Goal: Information Seeking & Learning: Find specific fact

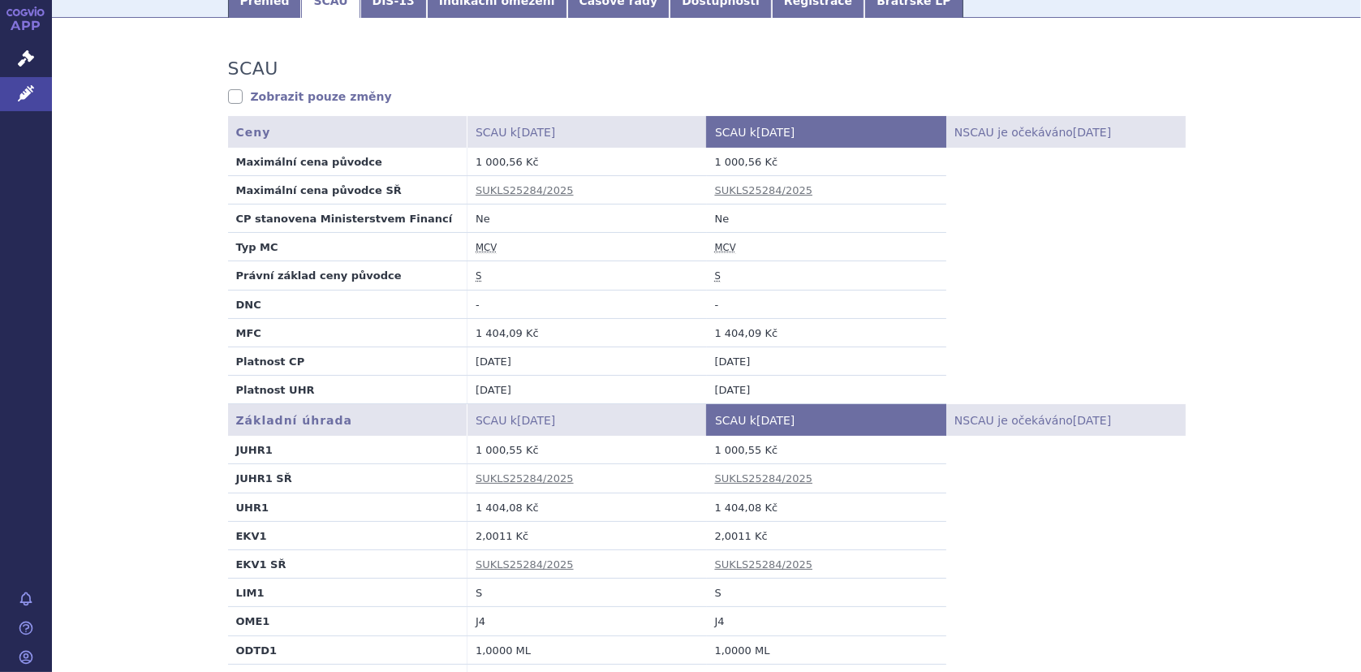
scroll to position [406, 0]
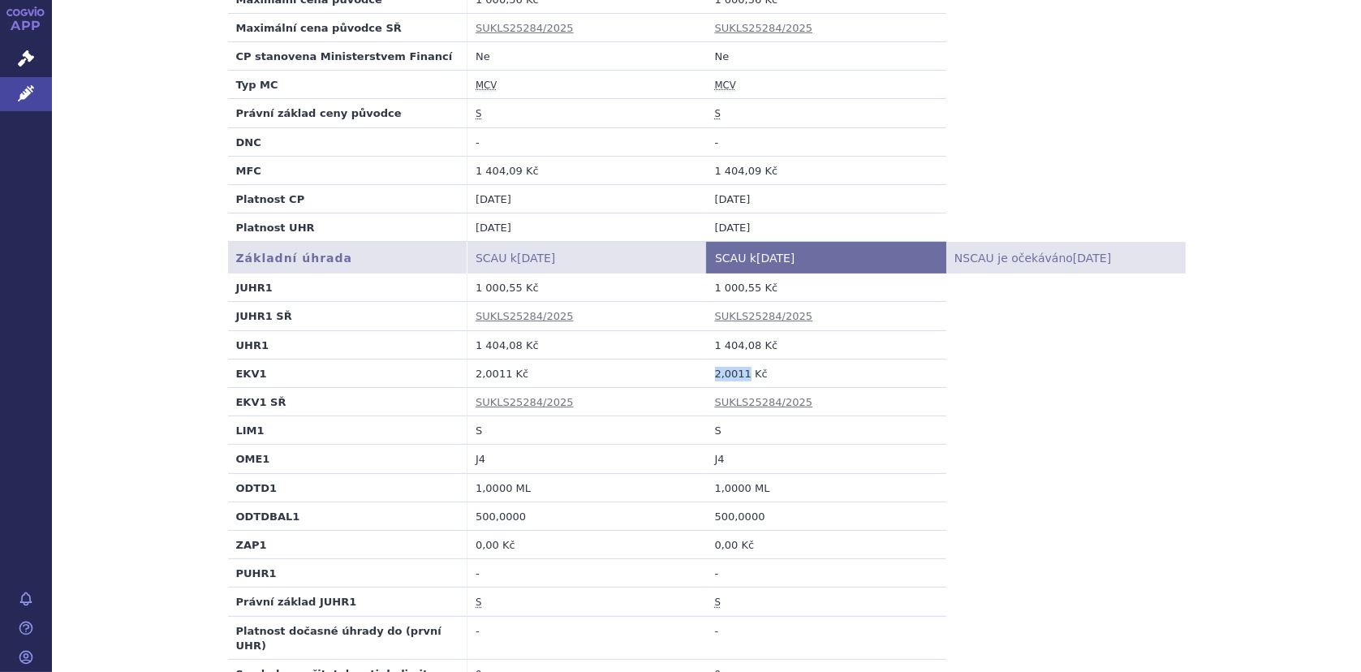
drag, startPoint x: 709, startPoint y: 374, endPoint x: 738, endPoint y: 373, distance: 28.4
click at [738, 373] on td "2,0011 Kč" at bounding box center [826, 373] width 239 height 28
copy td "2,0011"
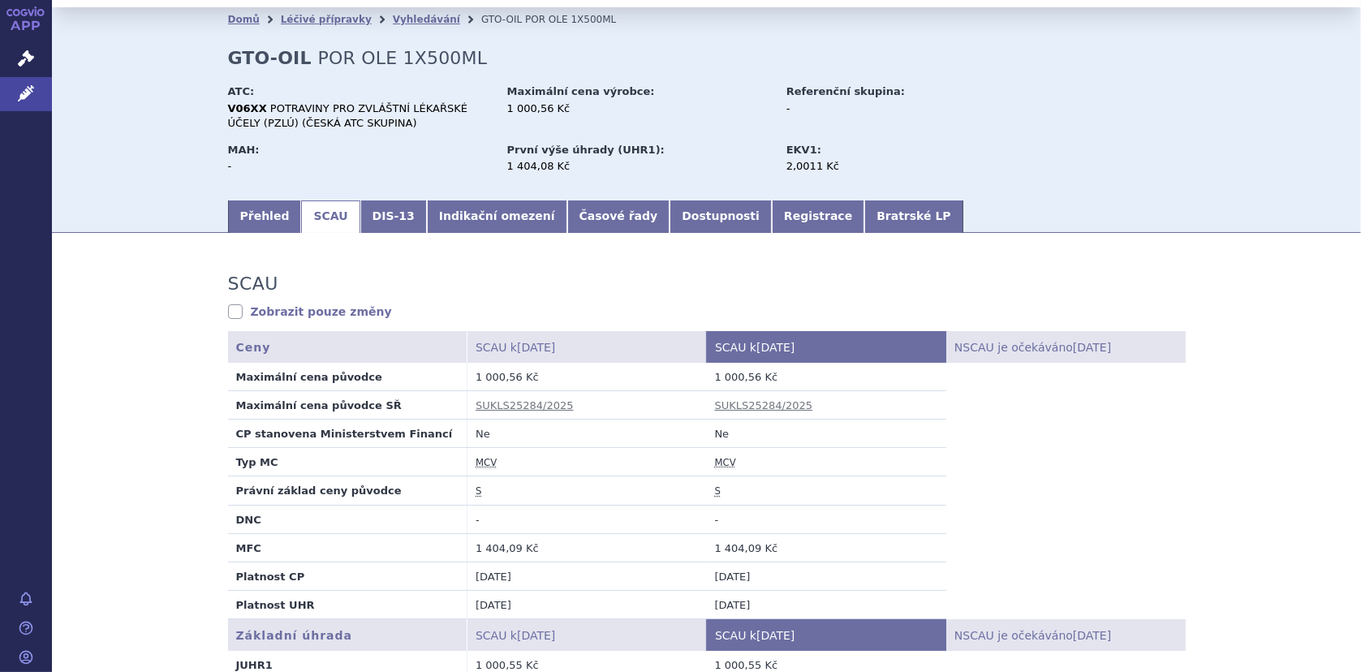
scroll to position [0, 0]
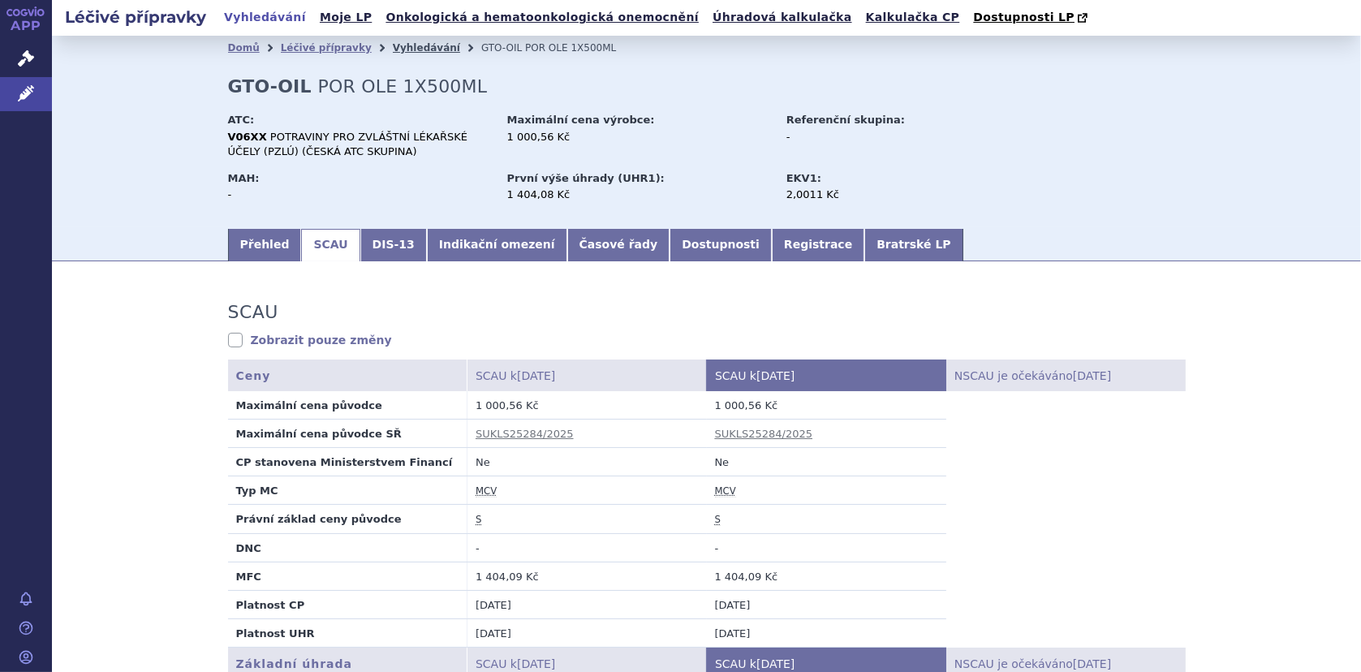
click at [398, 46] on link "Vyhledávání" at bounding box center [426, 47] width 67 height 11
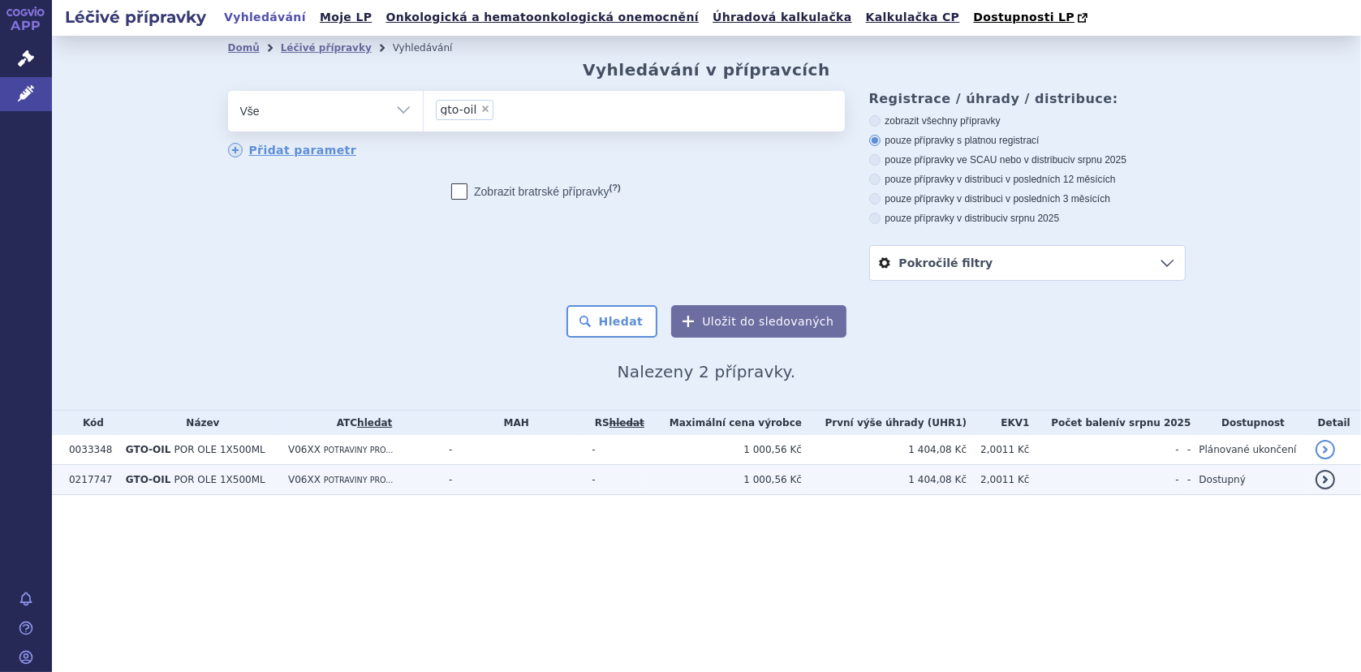
click at [153, 478] on span "GTO-OIL" at bounding box center [148, 479] width 45 height 11
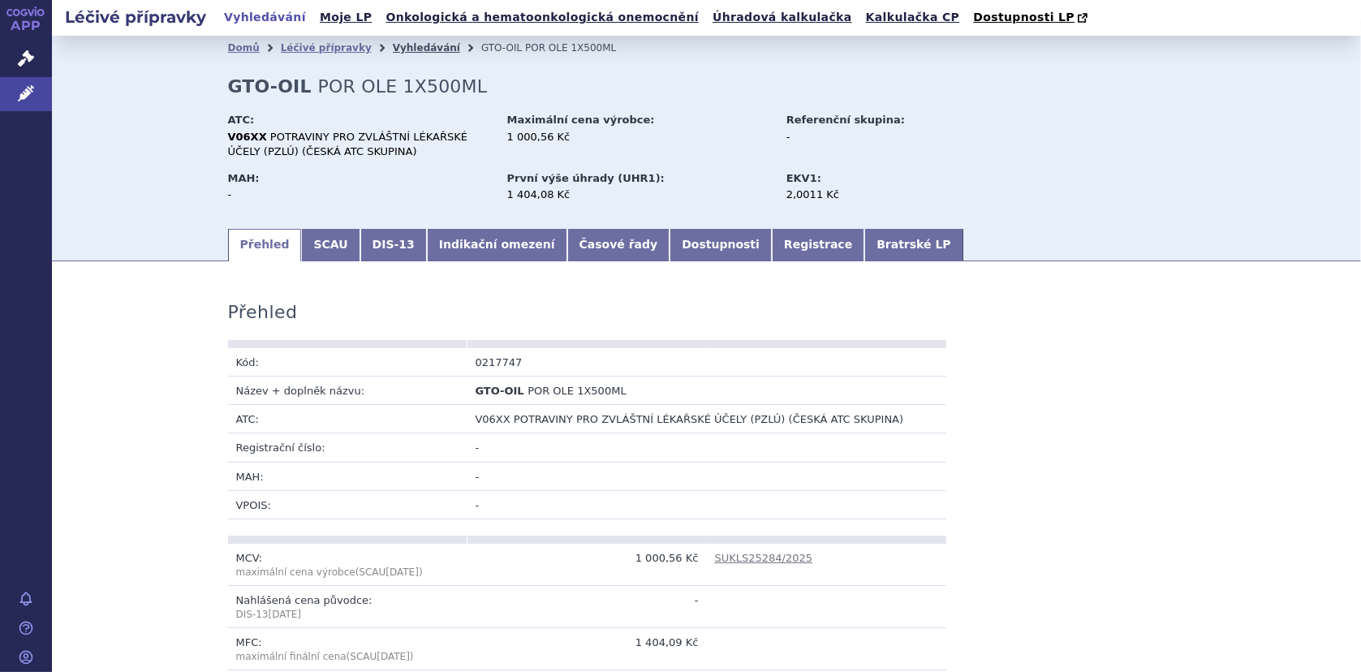
click at [393, 51] on link "Vyhledávání" at bounding box center [426, 47] width 67 height 11
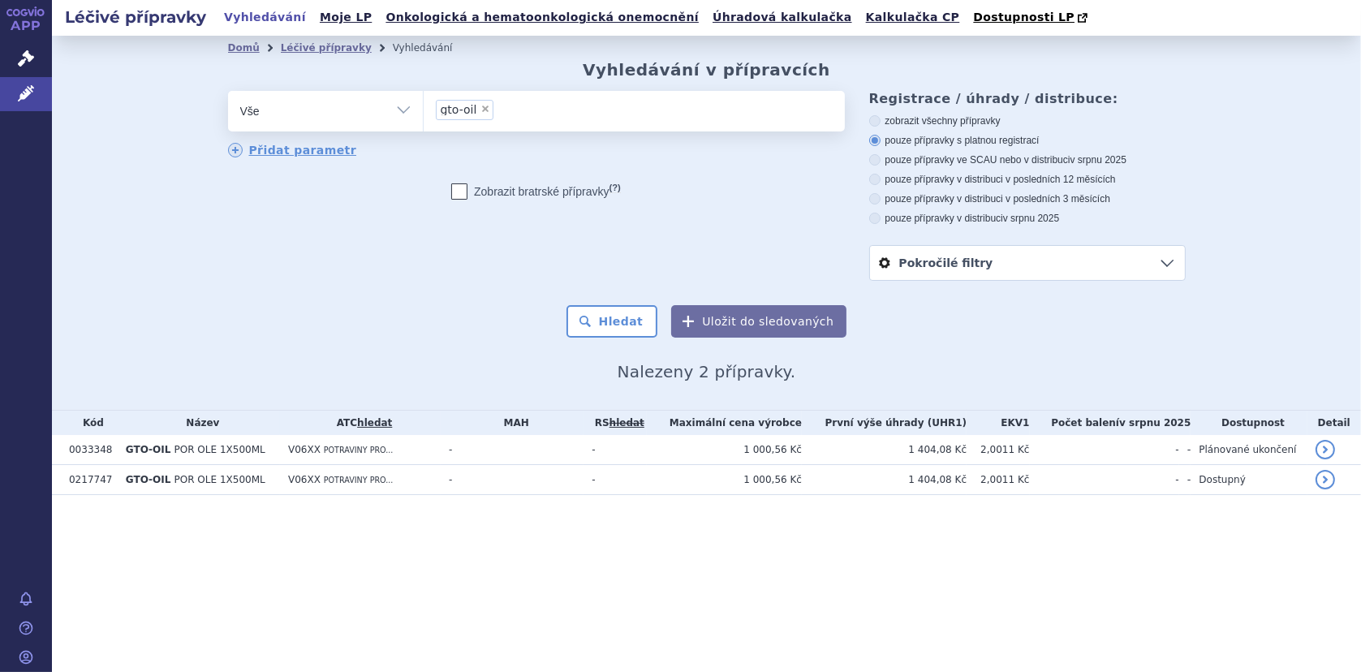
click at [484, 104] on span "×" at bounding box center [485, 109] width 10 height 10
click at [424, 104] on select "gto-oil" at bounding box center [423, 110] width 1 height 41
select select
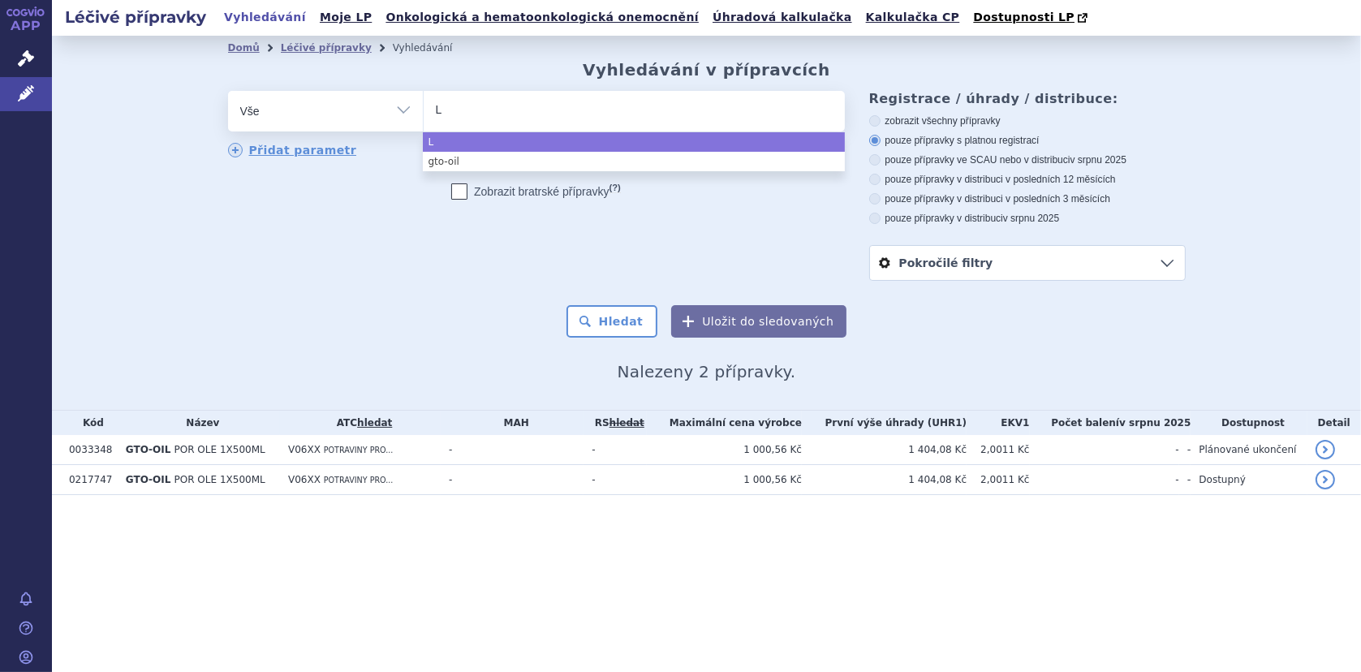
type input "L-"
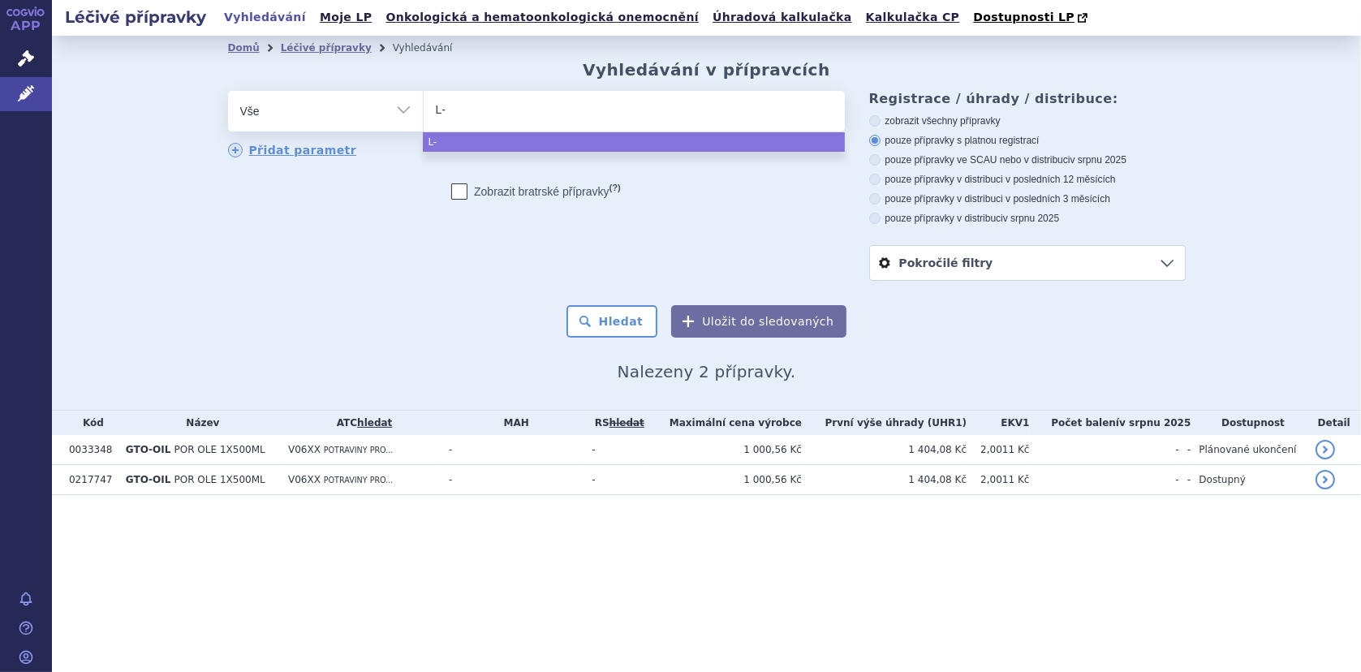
type input "L-a"
type input "L-ar"
type input "L-arg"
type input "L-argi"
type input "L-argin"
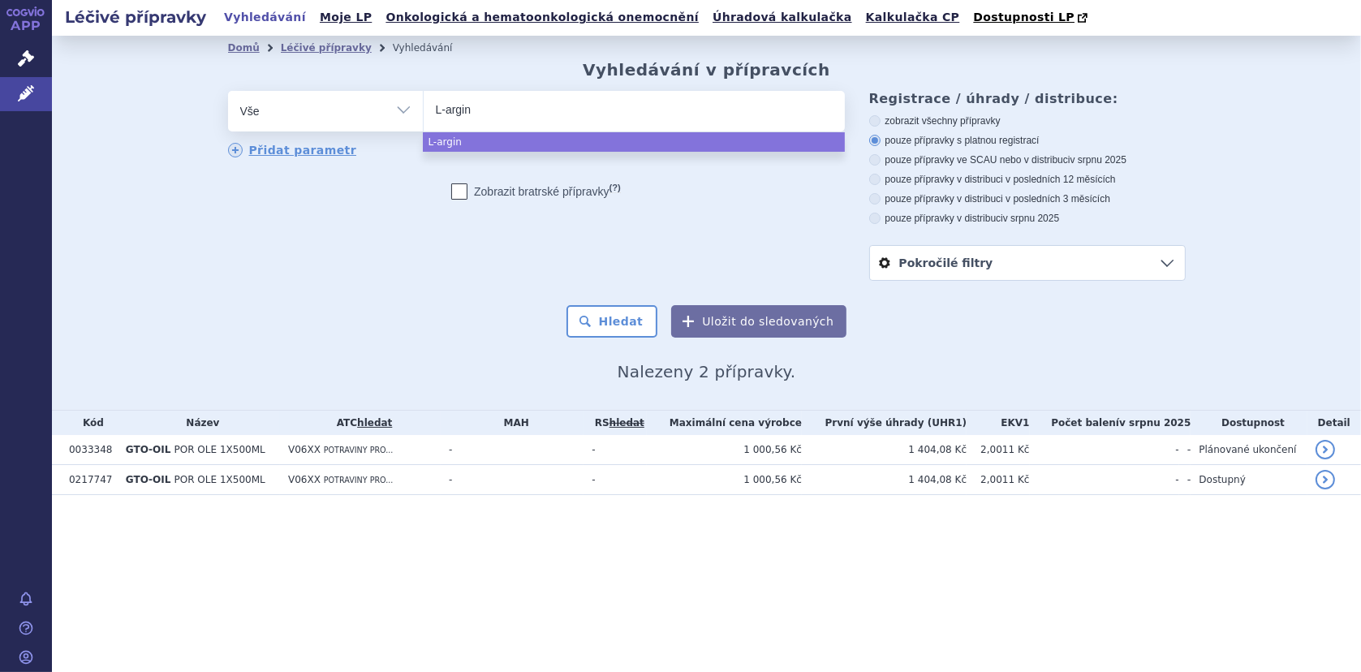
type input "L-argini"
type input "L-arginin"
select select "L-arginin"
click at [613, 316] on button "Hledat" at bounding box center [612, 321] width 92 height 32
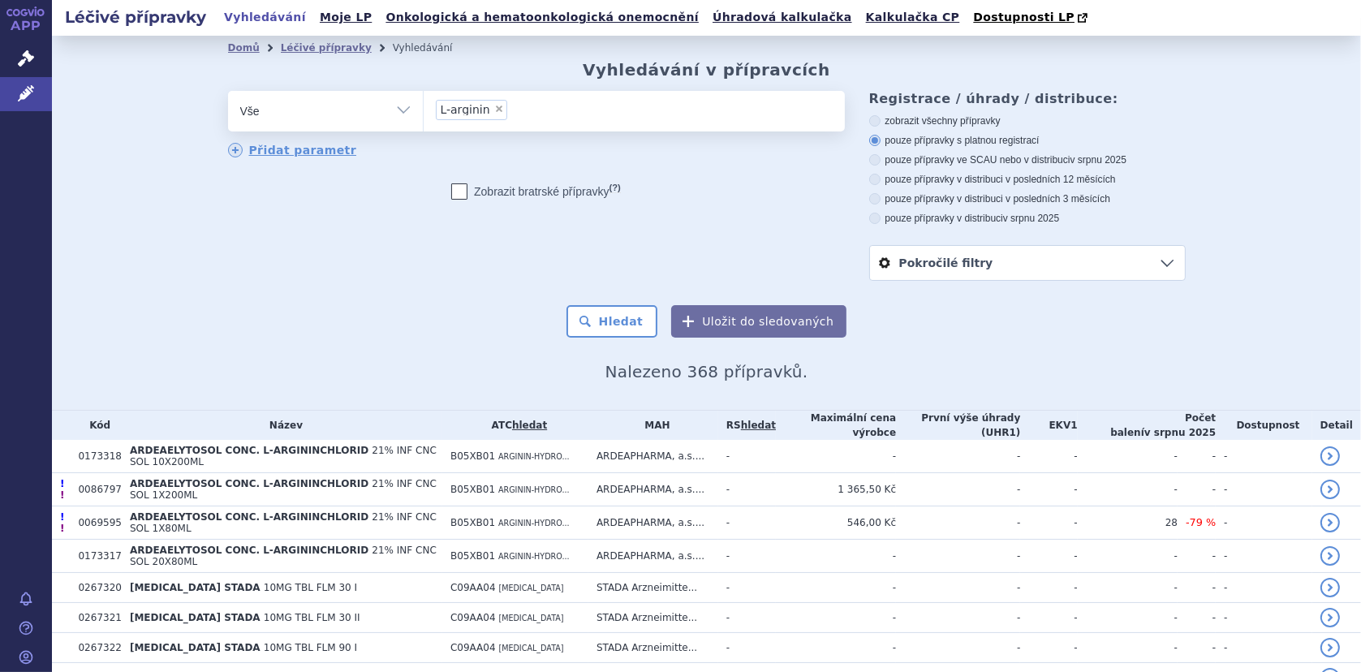
click at [494, 111] on span "×" at bounding box center [499, 109] width 10 height 10
click at [424, 111] on select "L-arginin" at bounding box center [423, 110] width 1 height 41
select select
type input "33208"
select select "33208"
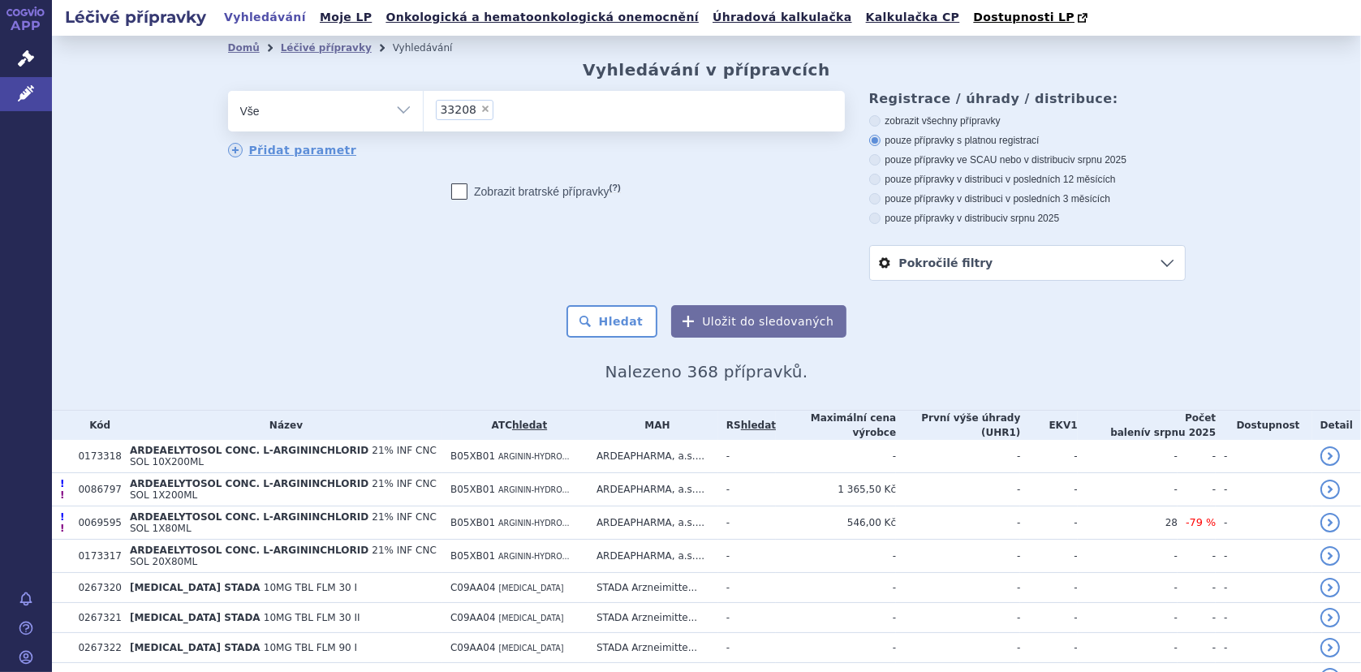
type input "33208"
select select
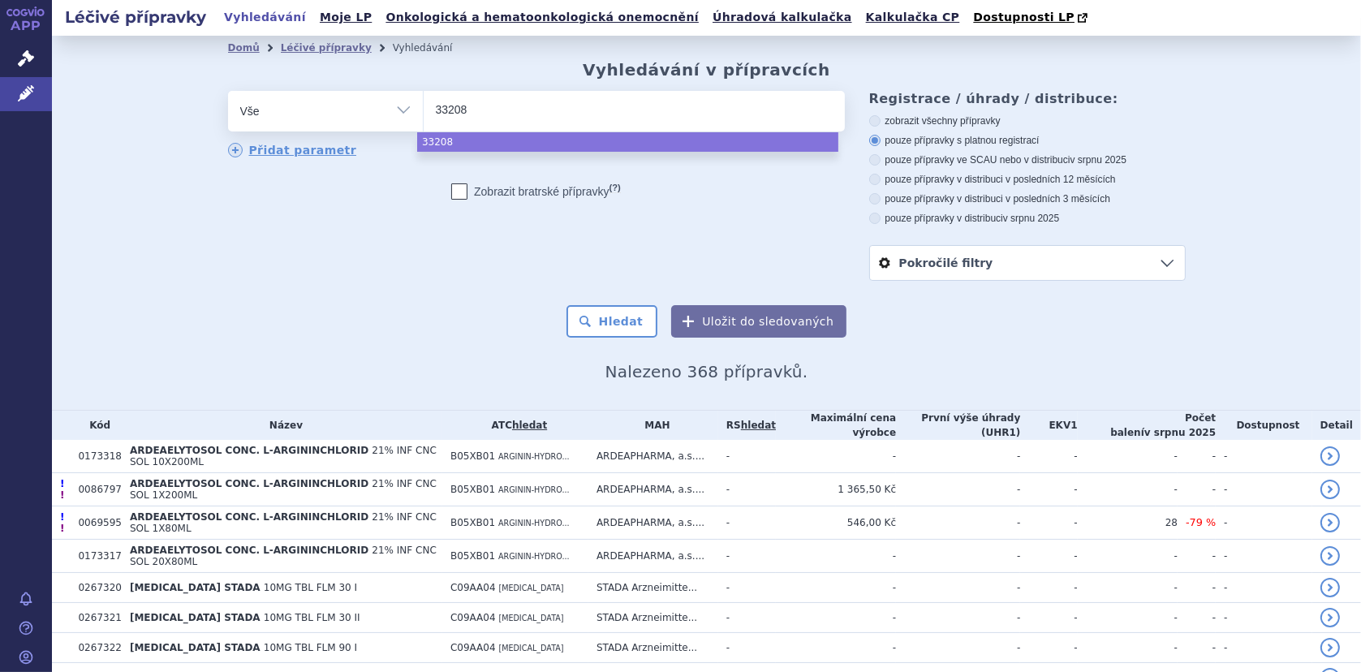
type input "033208"
type input "0033208"
select select "0033208"
click at [643, 327] on button "Hledat" at bounding box center [612, 321] width 92 height 32
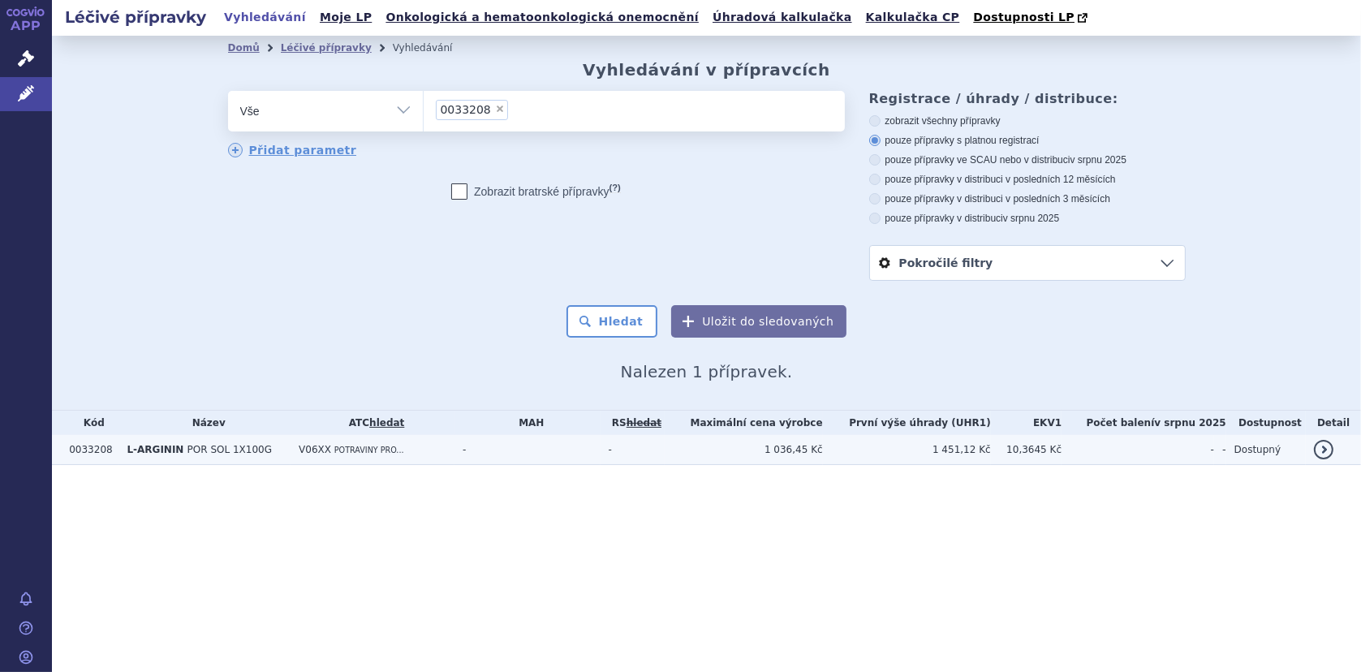
click at [214, 454] on span "POR SOL 1X100G" at bounding box center [229, 449] width 84 height 11
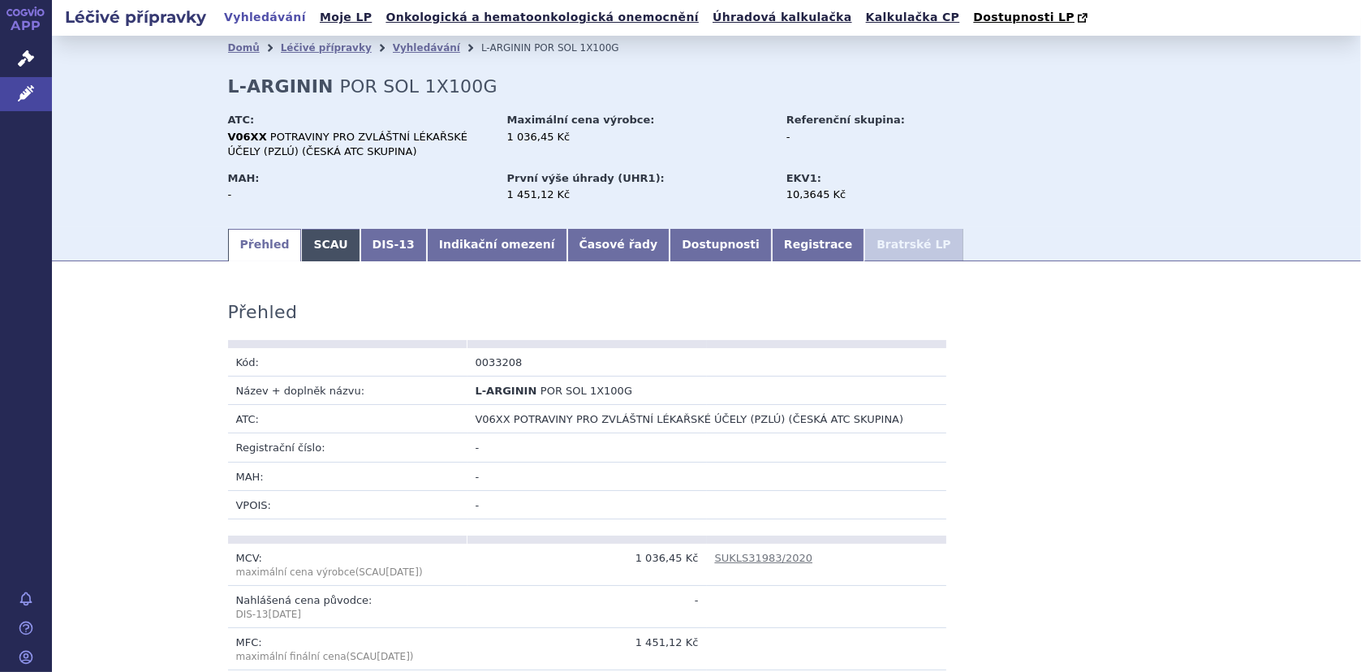
click at [321, 250] on link "SCAU" at bounding box center [330, 245] width 58 height 32
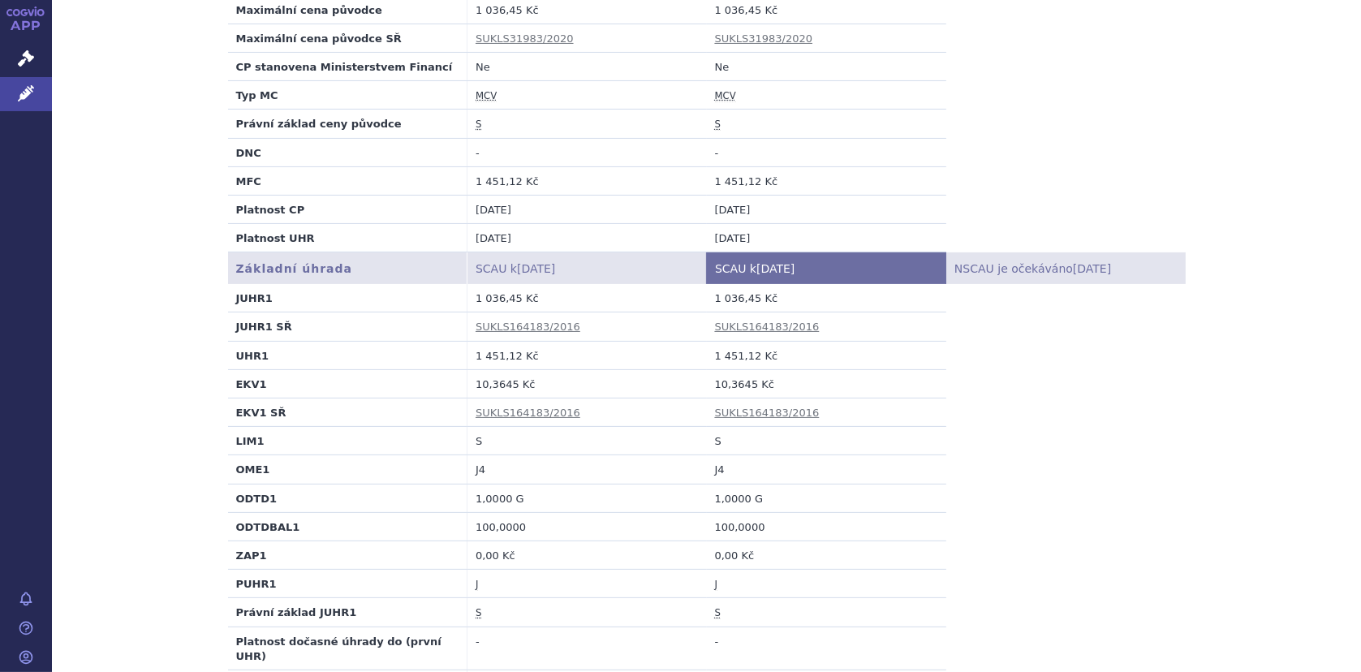
scroll to position [406, 0]
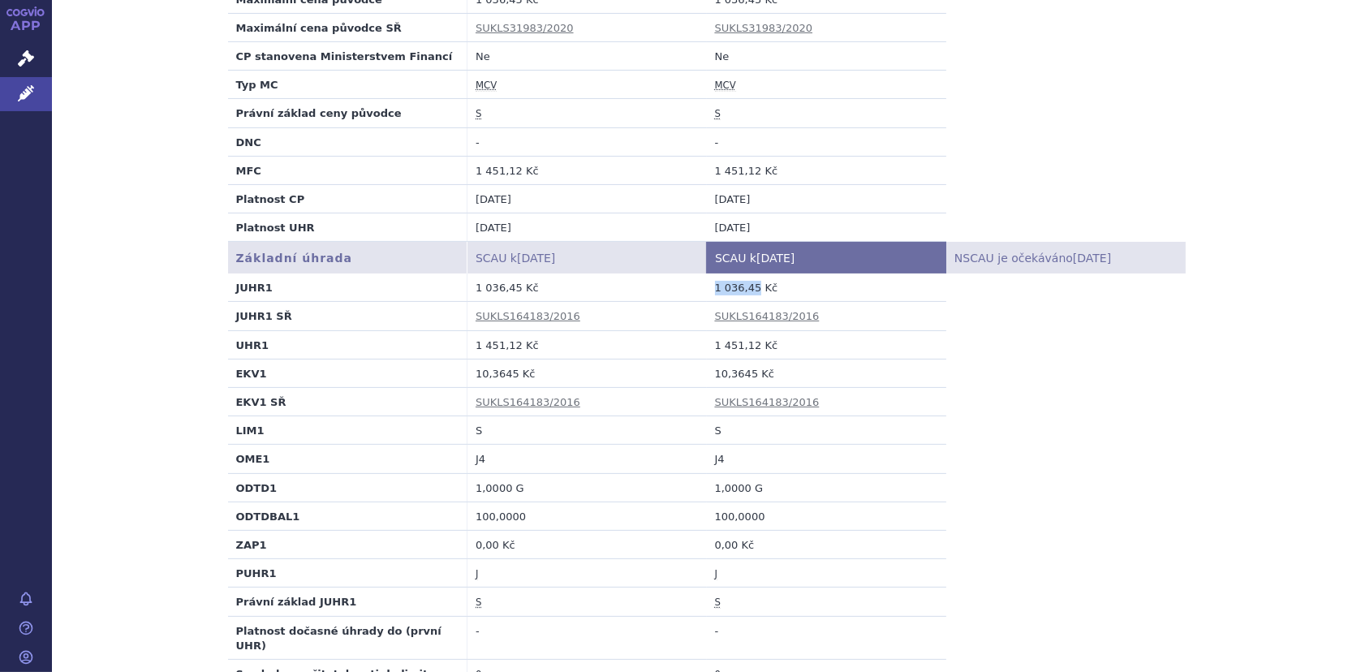
drag, startPoint x: 708, startPoint y: 286, endPoint x: 748, endPoint y: 290, distance: 40.1
click at [748, 290] on td "1 036,45 Kč" at bounding box center [826, 287] width 239 height 28
copy td "1 036,45"
drag, startPoint x: 709, startPoint y: 373, endPoint x: 743, endPoint y: 377, distance: 34.3
click at [743, 377] on td "10,3645 Kč" at bounding box center [826, 373] width 239 height 28
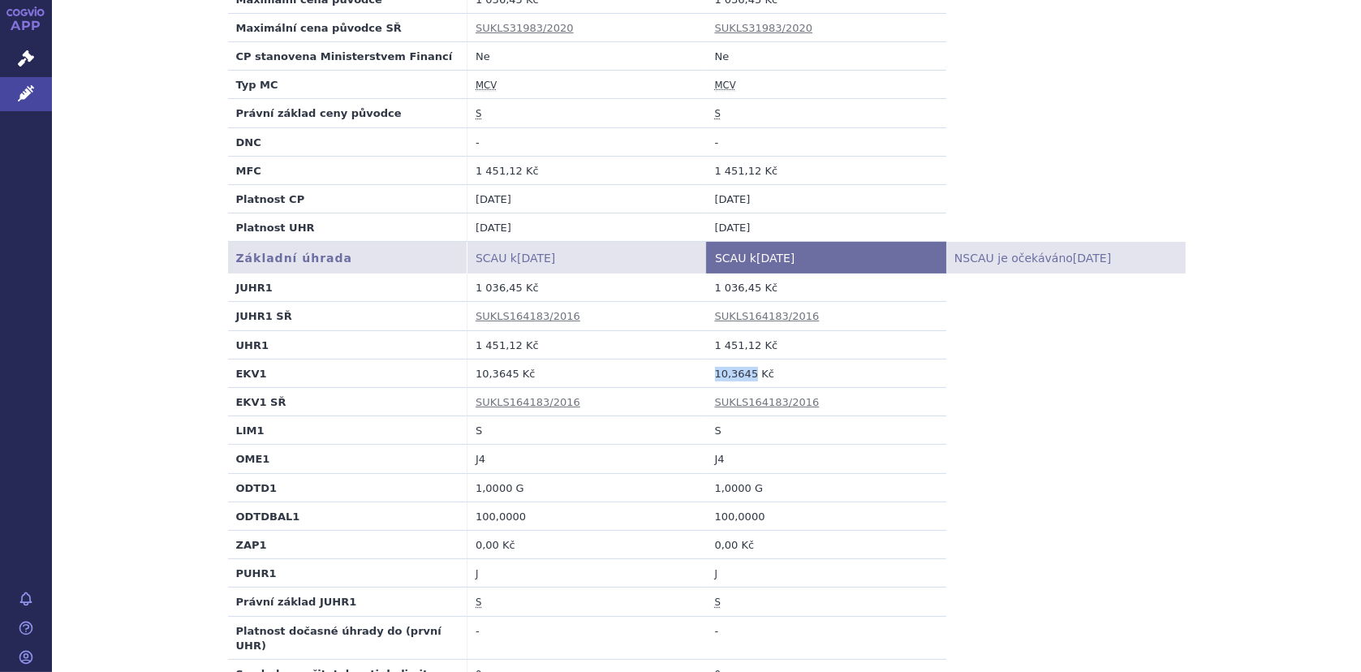
copy td "10,3645"
drag, startPoint x: 707, startPoint y: 344, endPoint x: 745, endPoint y: 352, distance: 39.0
click at [745, 352] on td "1 451,12 Kč" at bounding box center [826, 344] width 239 height 28
copy td "1 451,12"
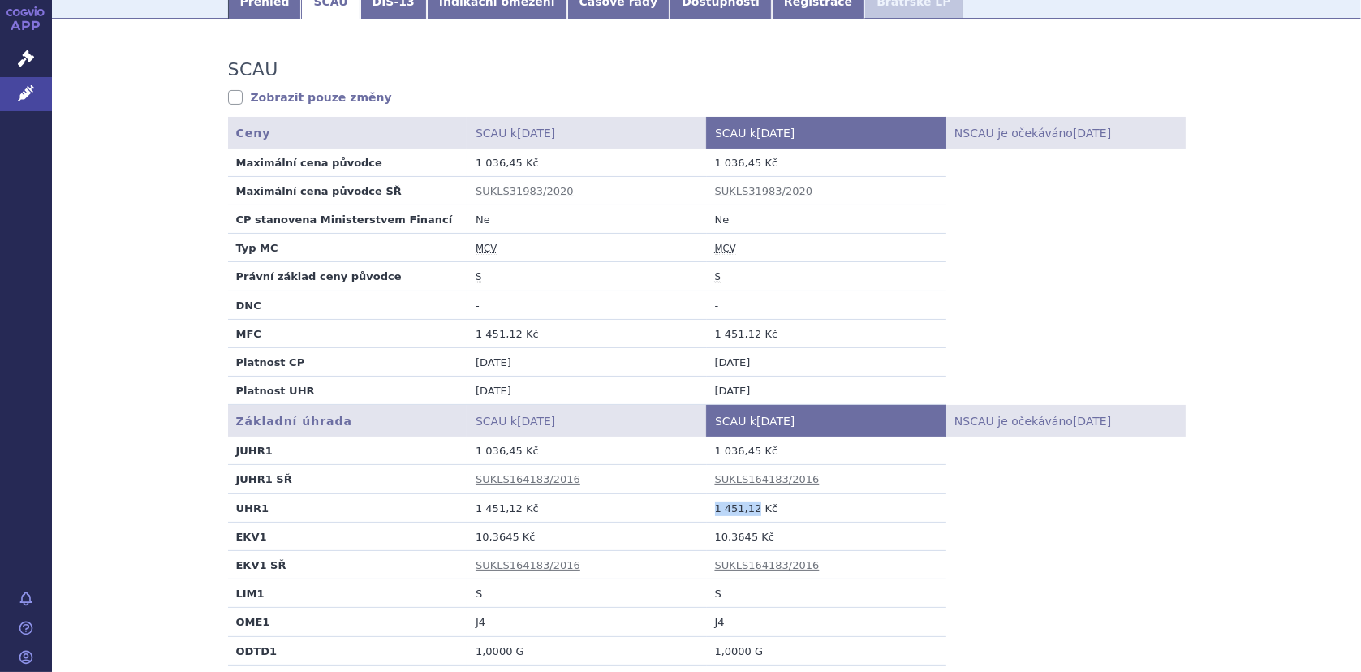
scroll to position [0, 0]
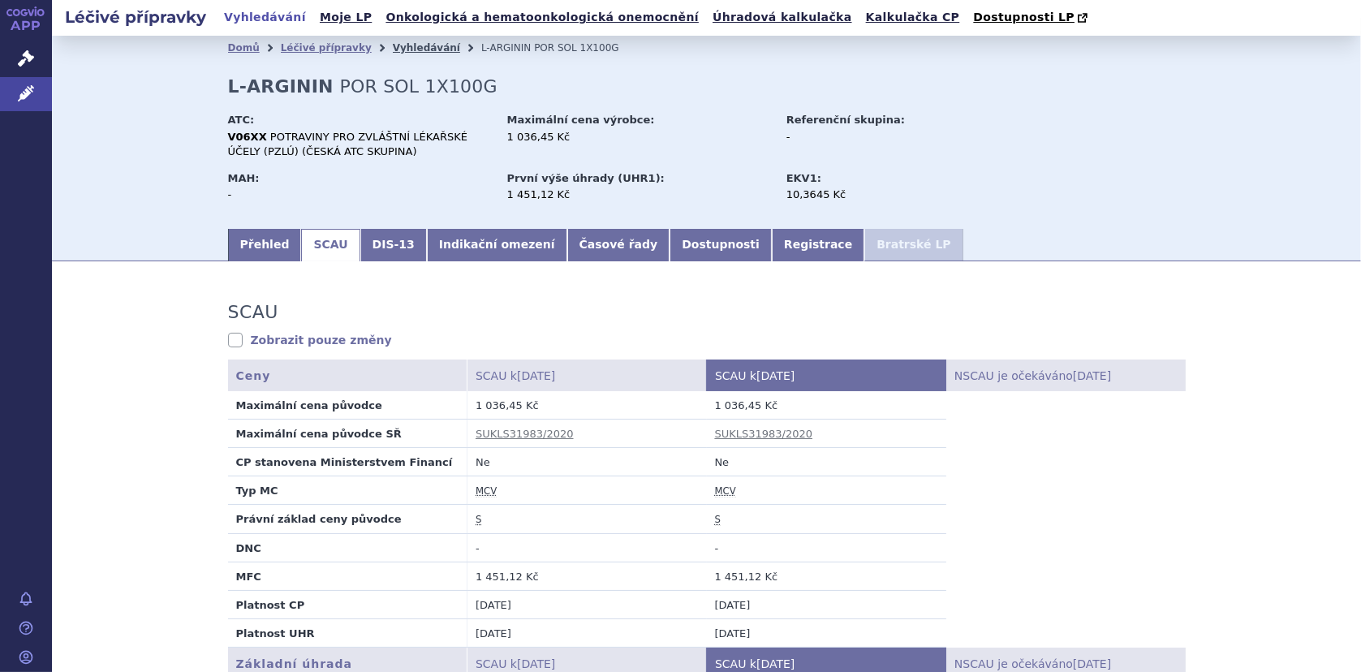
click at [393, 50] on link "Vyhledávání" at bounding box center [426, 47] width 67 height 11
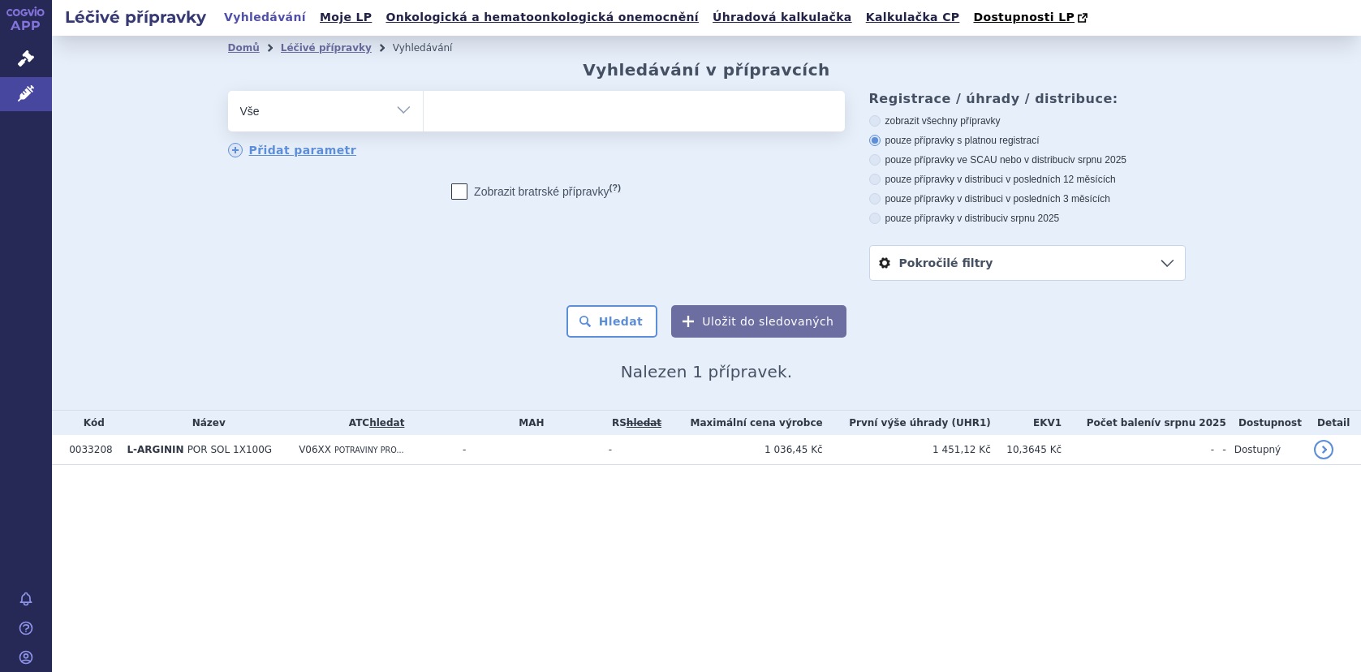
select select
type input "mi"
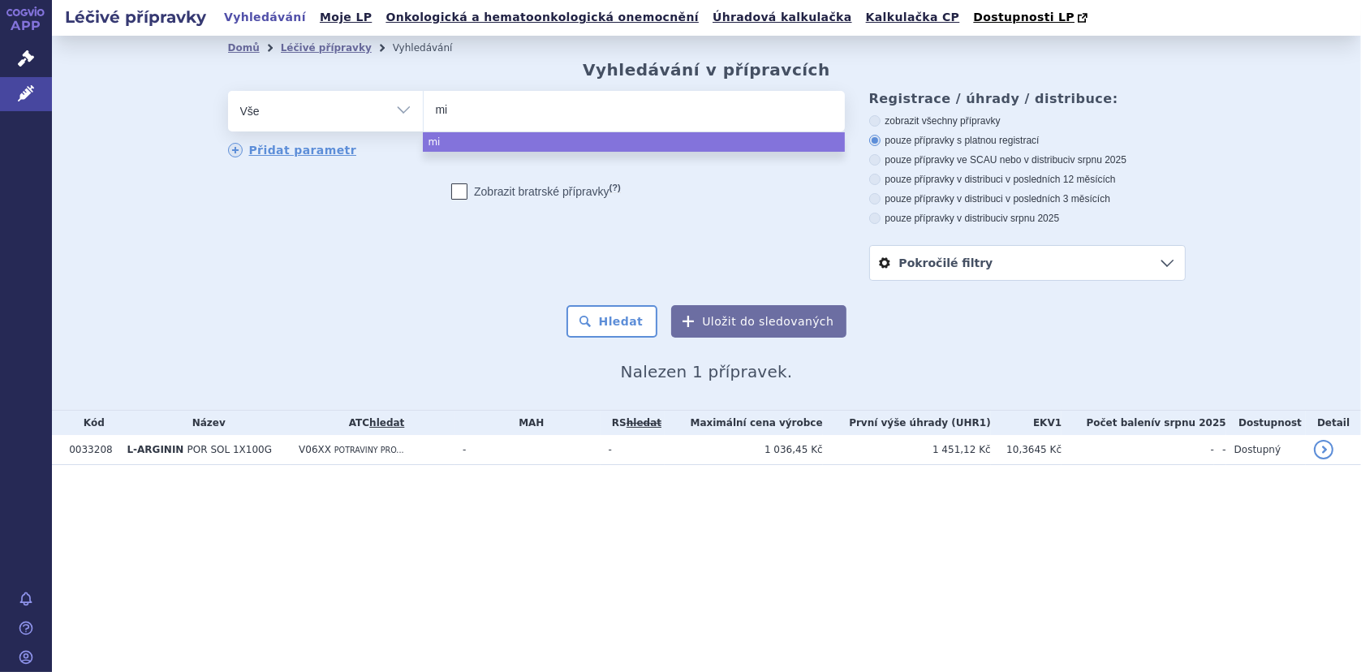
type input "mil"
type input "milu"
type input "milupa"
type input "milupa b"
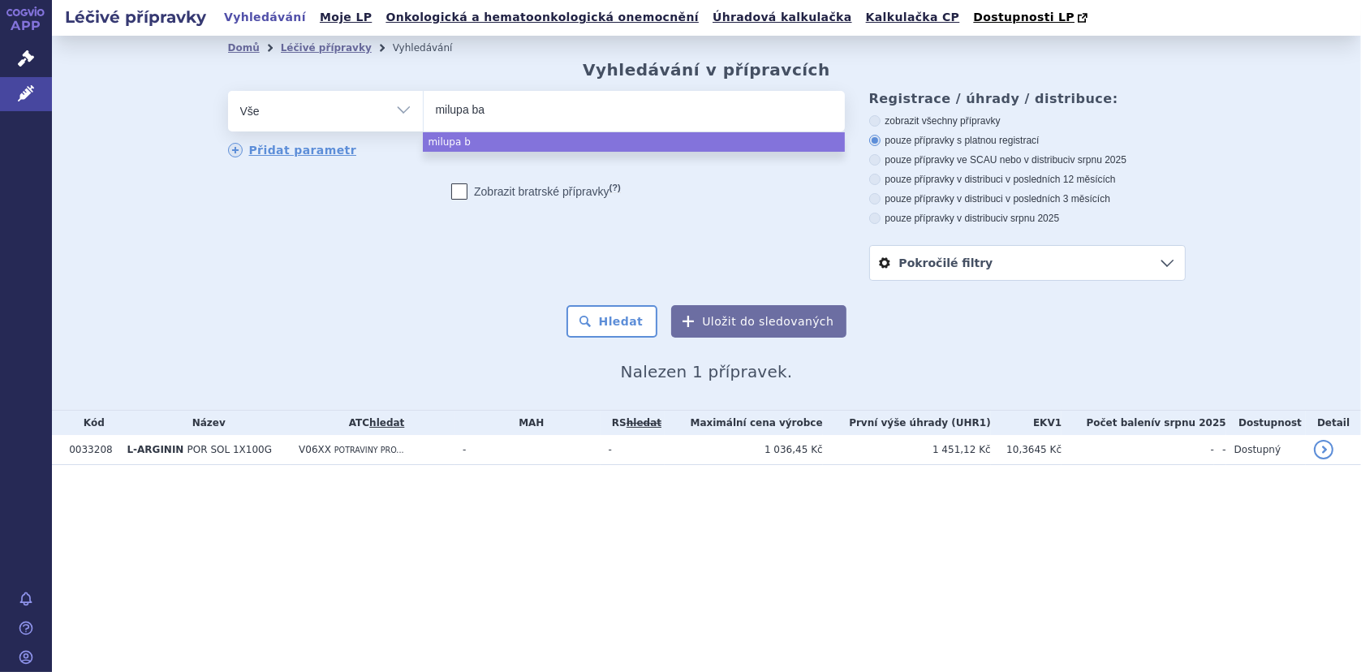
type input "milupa bas"
type input "milupa basi"
type input "milupa basic"
type input "milupa basic-"
type input "milupa basic-p"
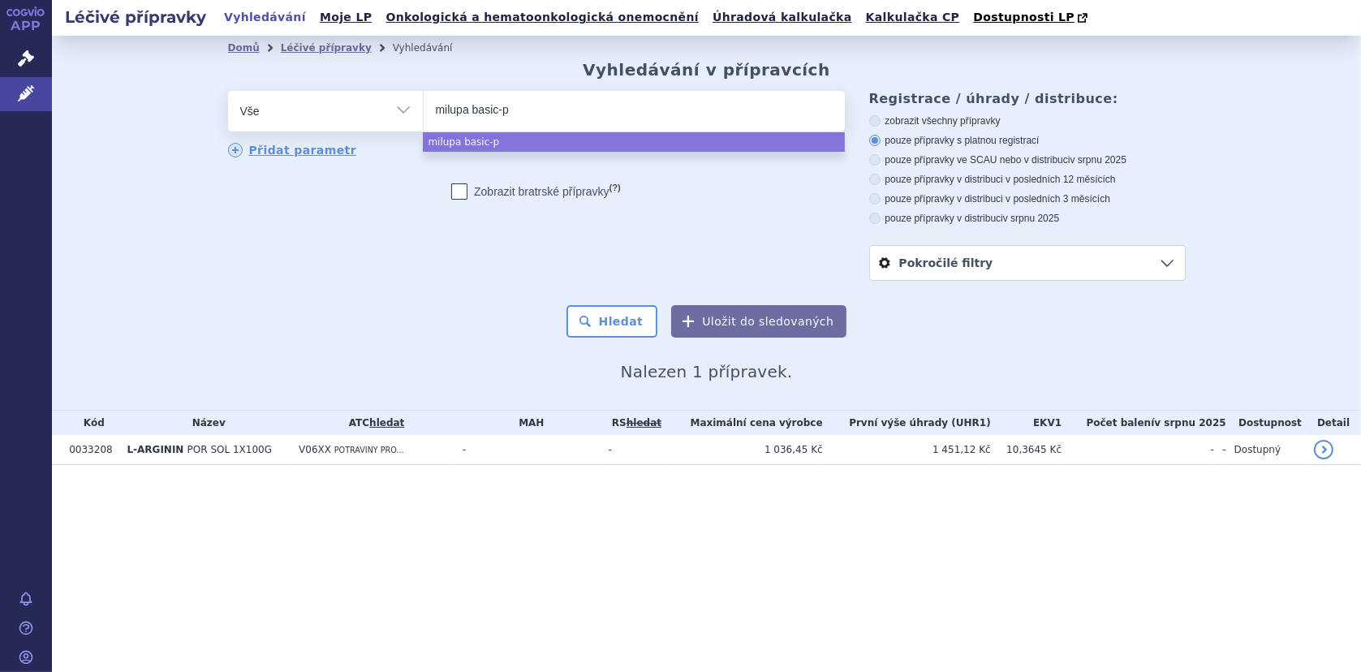
select select "milupa basic-p"
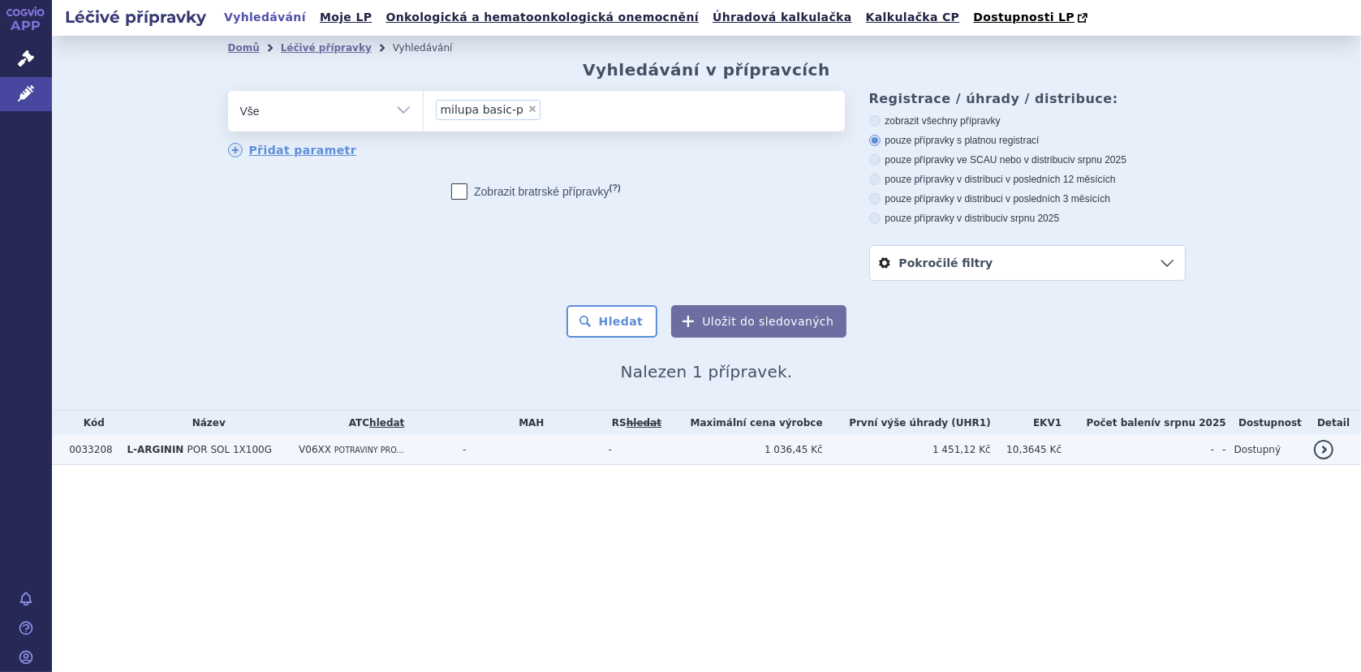
click at [208, 447] on span "POR SOL 1X100G" at bounding box center [229, 449] width 84 height 11
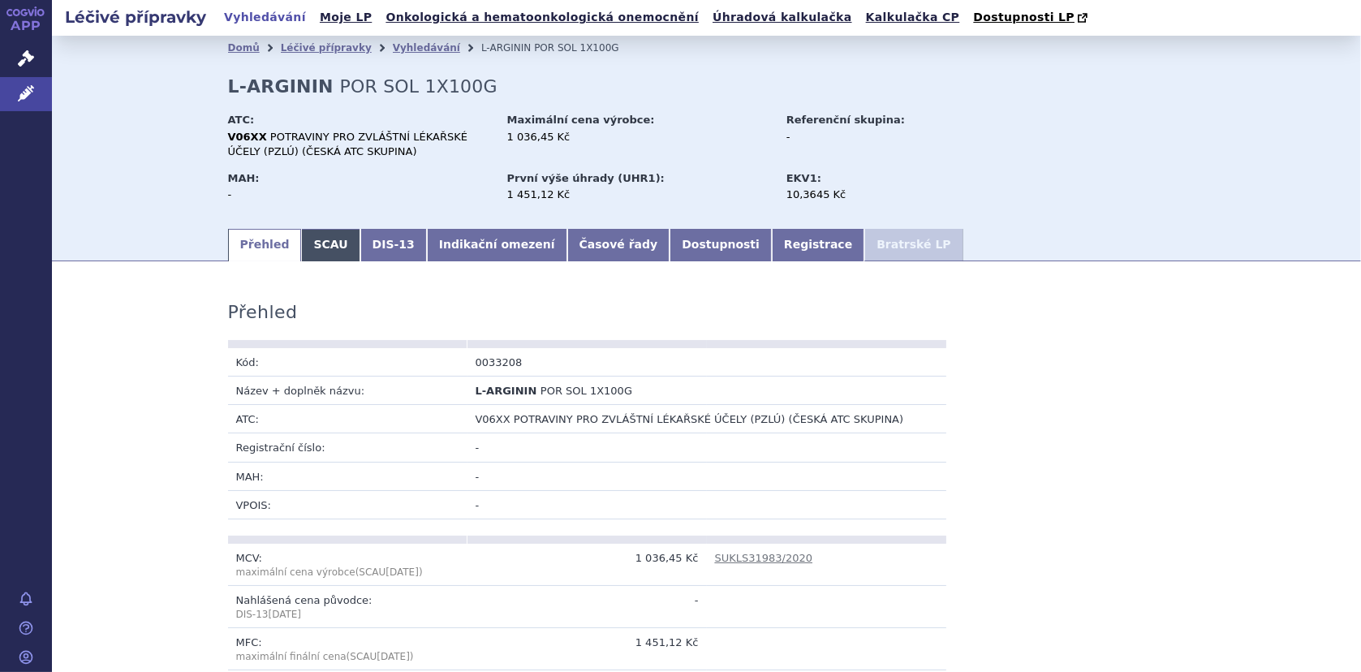
click at [320, 239] on link "SCAU" at bounding box center [330, 245] width 58 height 32
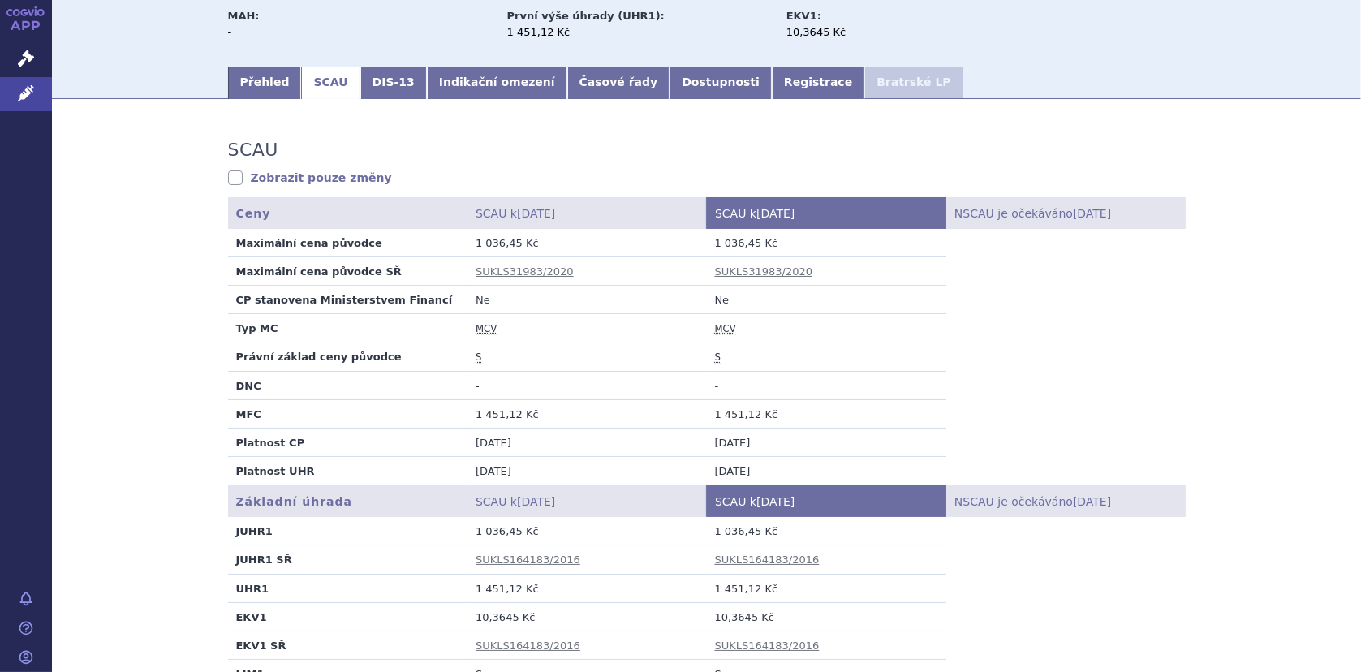
scroll to position [325, 0]
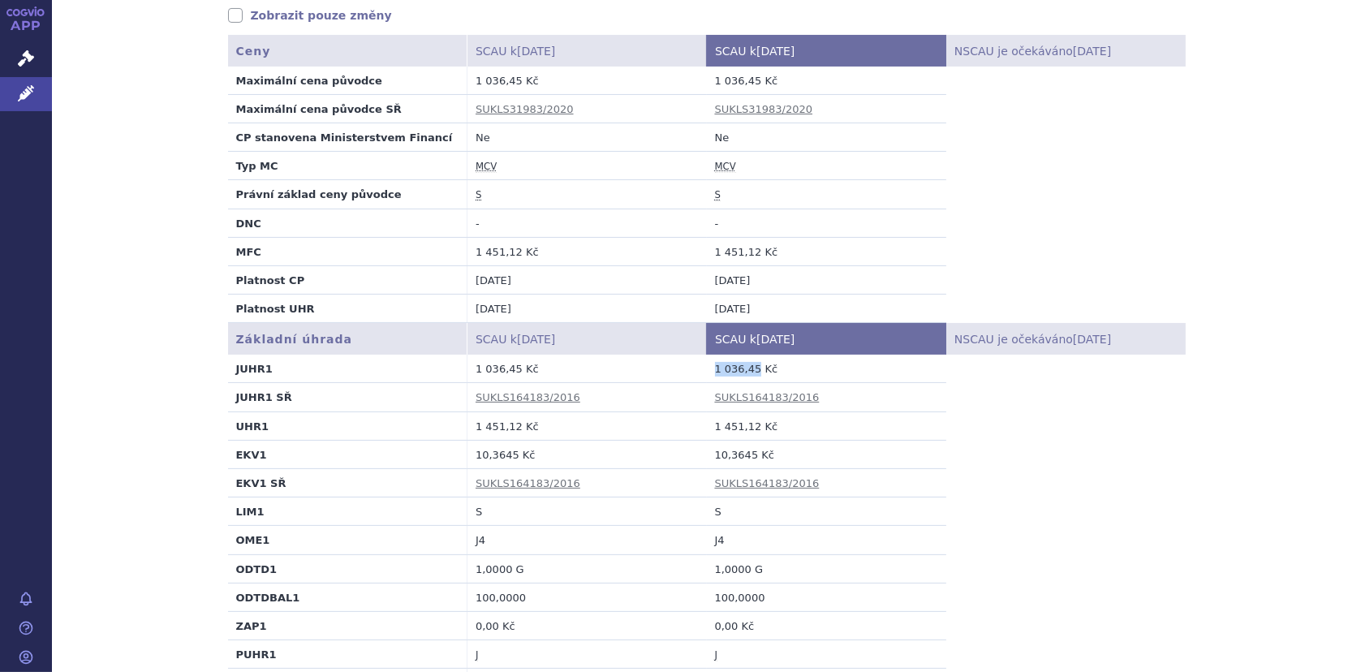
drag, startPoint x: 706, startPoint y: 364, endPoint x: 746, endPoint y: 367, distance: 40.6
click at [746, 367] on td "1 036,45 Kč" at bounding box center [826, 369] width 239 height 28
copy td "1 036,45"
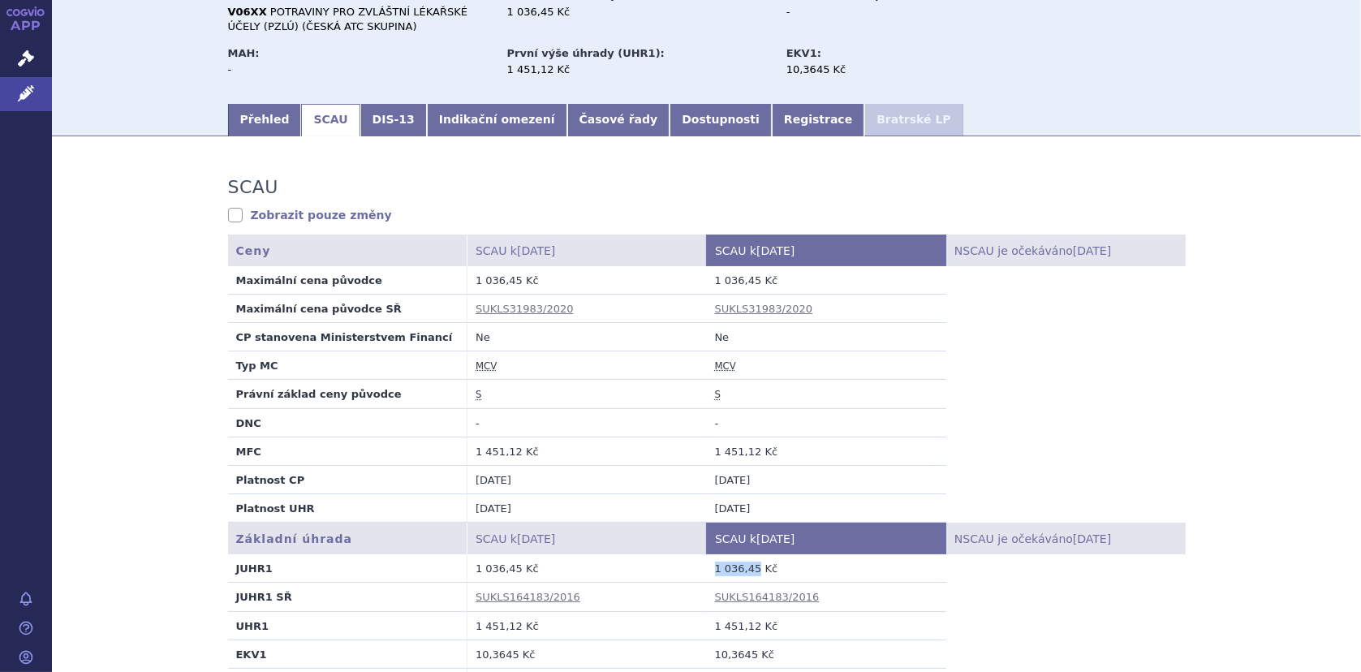
scroll to position [0, 0]
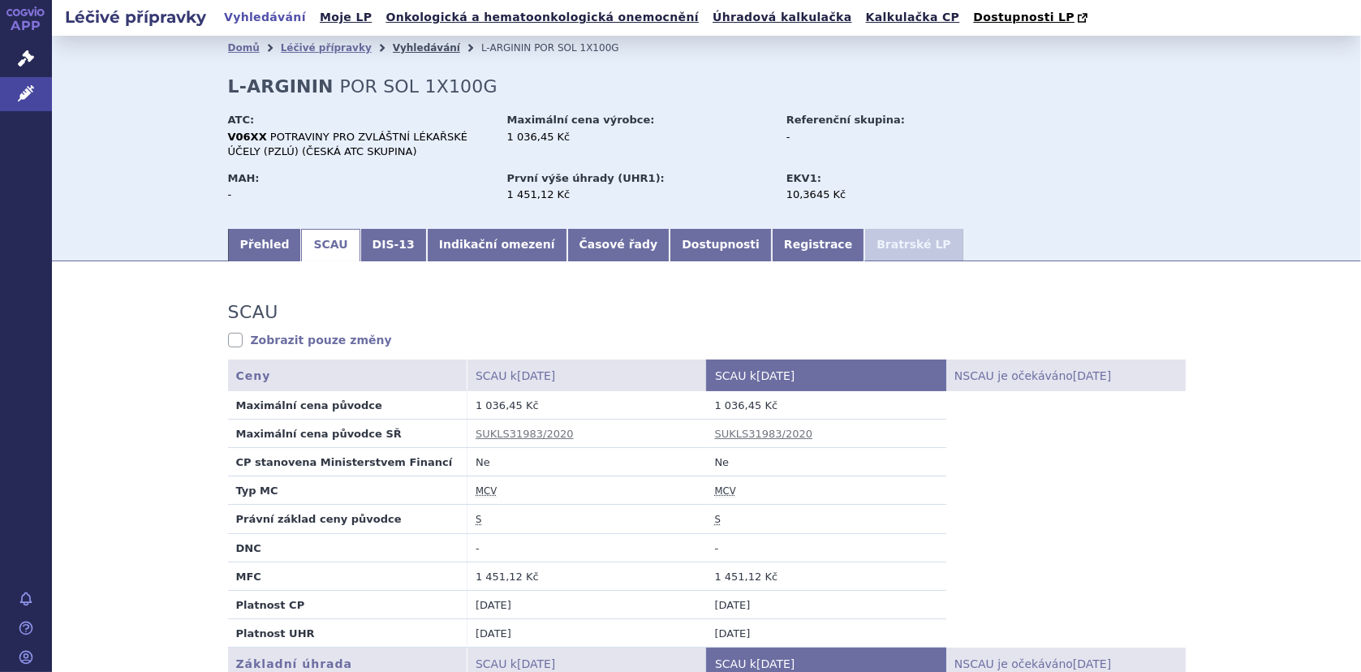
click at [393, 49] on link "Vyhledávání" at bounding box center [426, 47] width 67 height 11
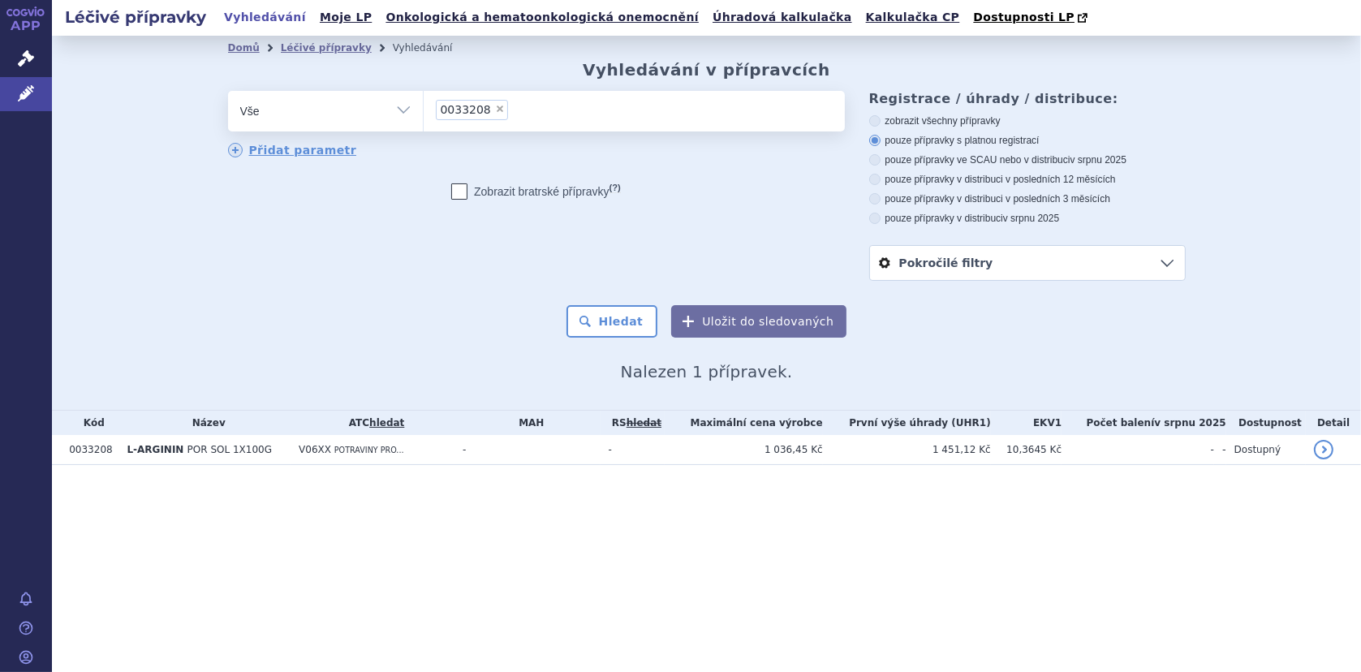
click at [495, 110] on span "×" at bounding box center [500, 109] width 10 height 10
click at [424, 110] on select "0033208" at bounding box center [423, 110] width 1 height 41
select select
paste input "217698"
type input "217698"
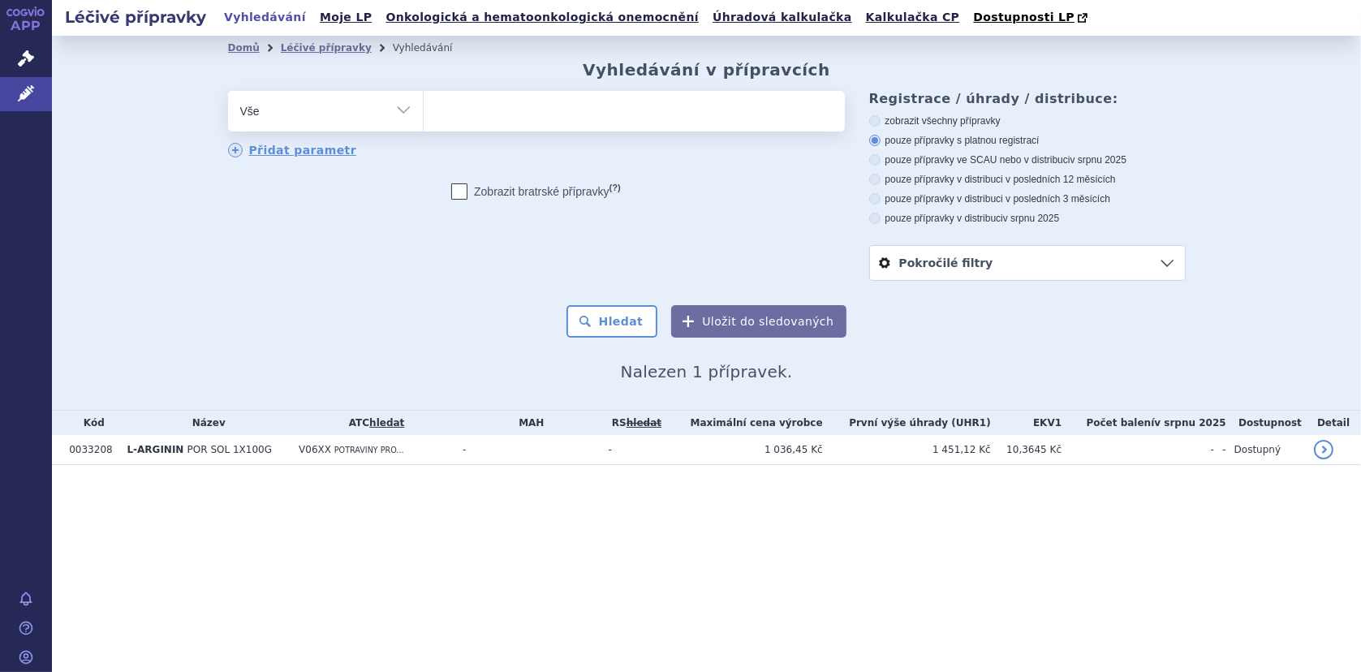
select select "217698"
type input "217698"
select select
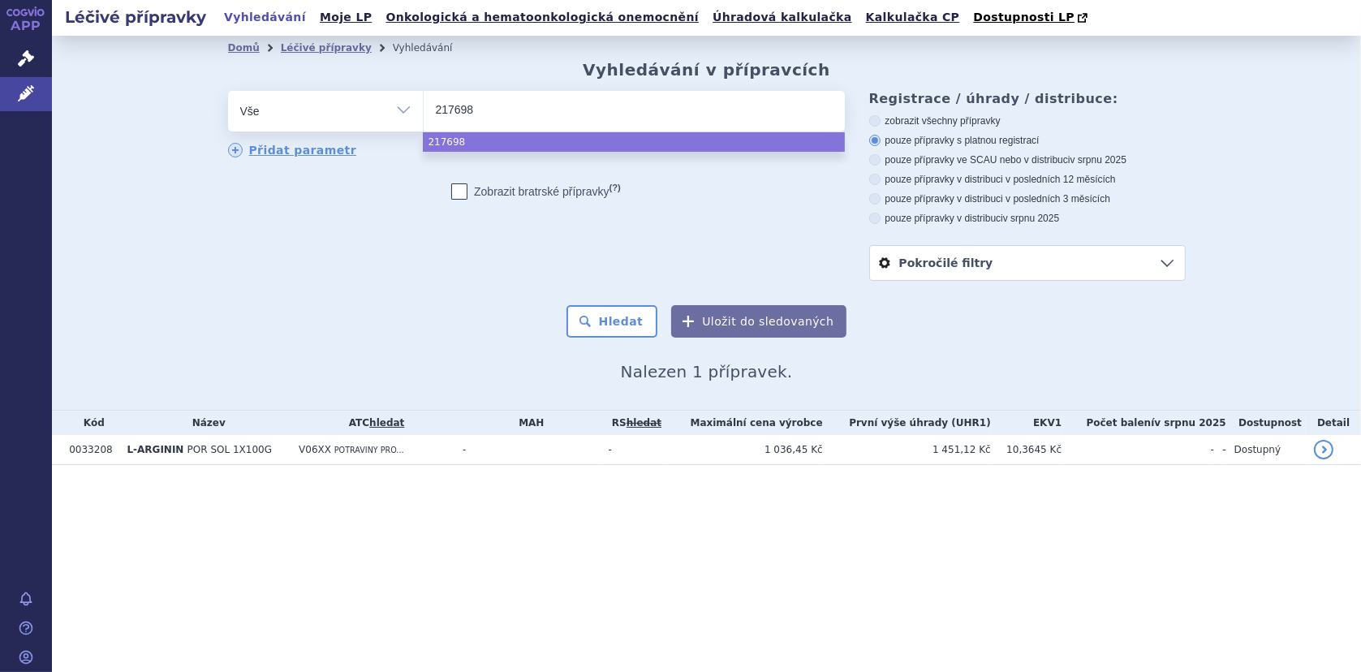
type input "0217698"
select select "0217698"
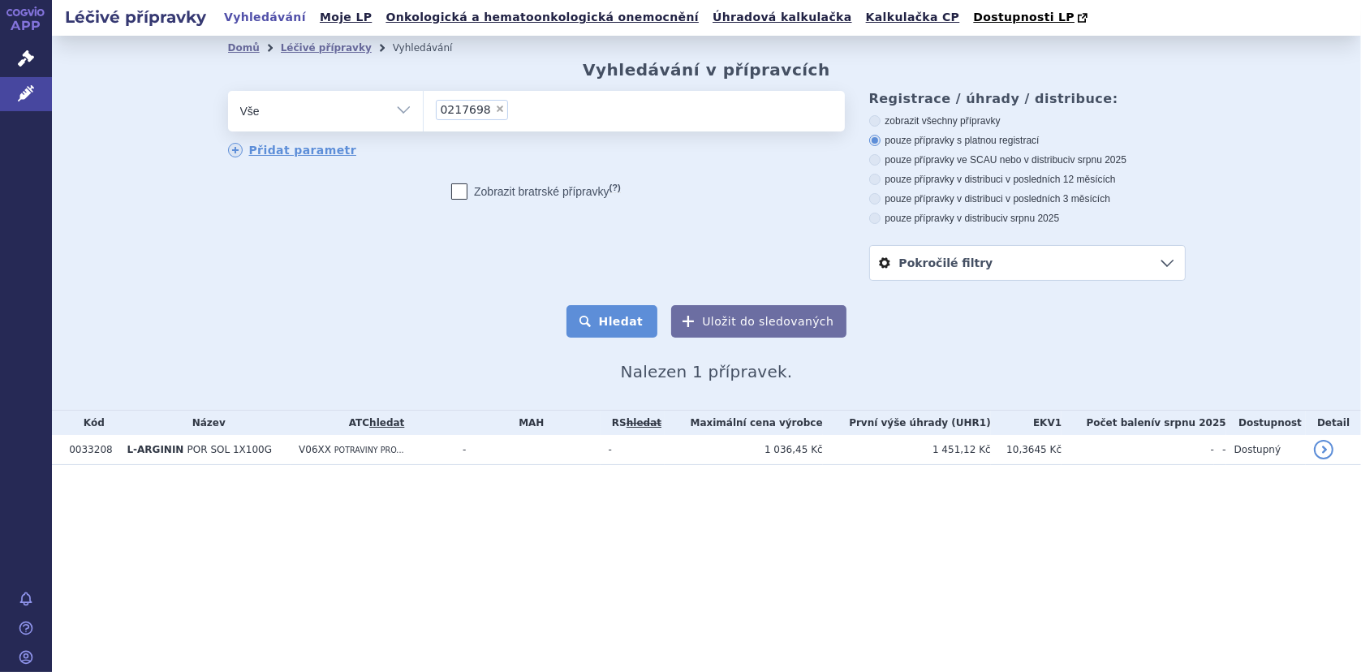
click at [597, 316] on button "Hledat" at bounding box center [612, 321] width 92 height 32
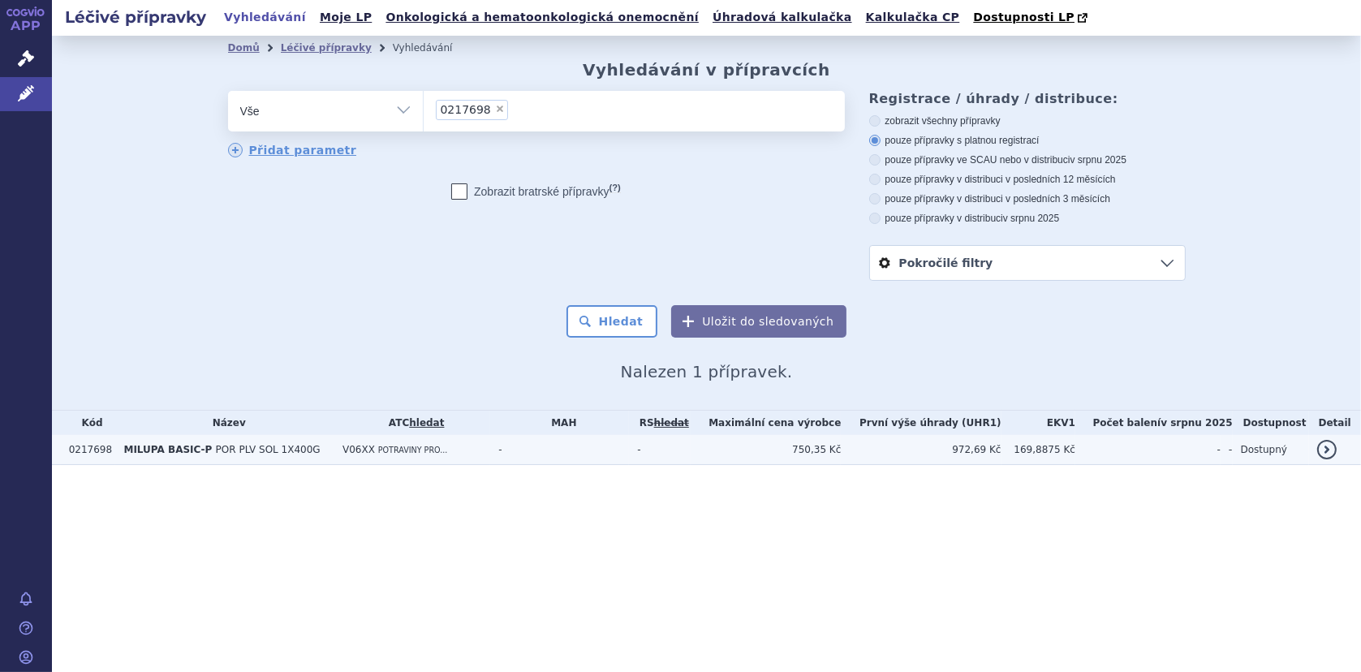
click at [200, 453] on b "MILUPA BASIC-P" at bounding box center [169, 449] width 92 height 11
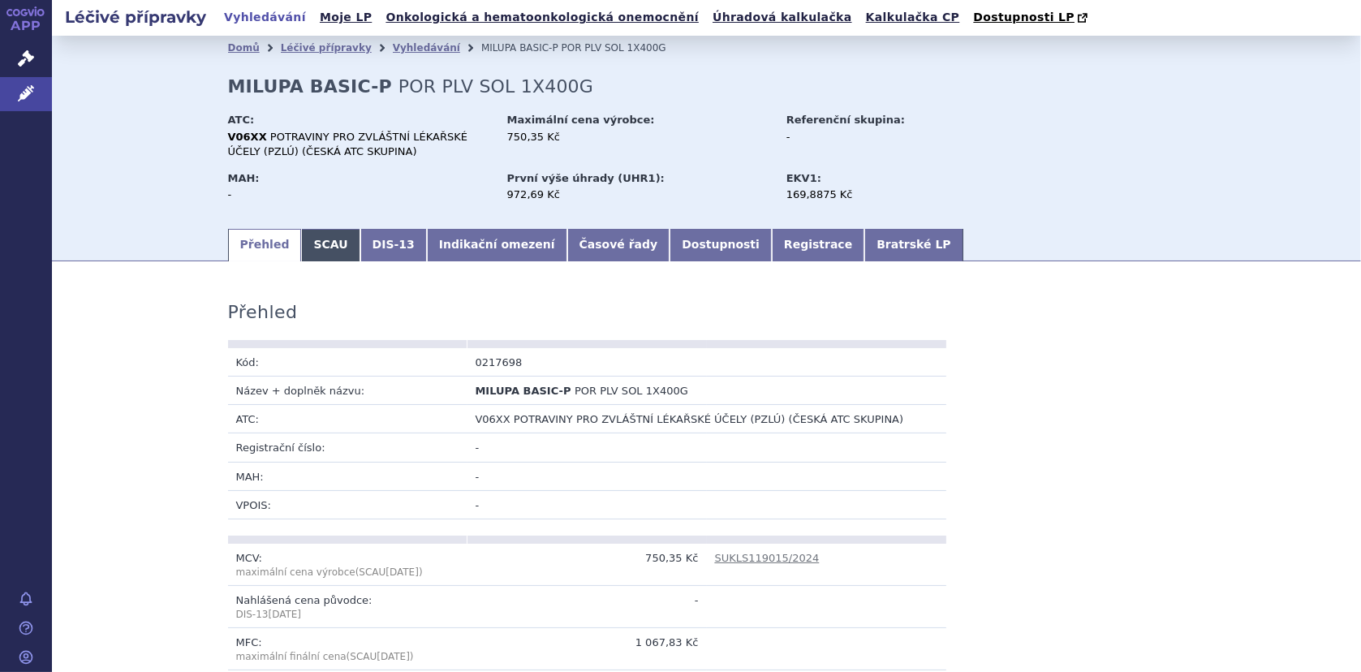
click at [307, 233] on link "SCAU" at bounding box center [330, 245] width 58 height 32
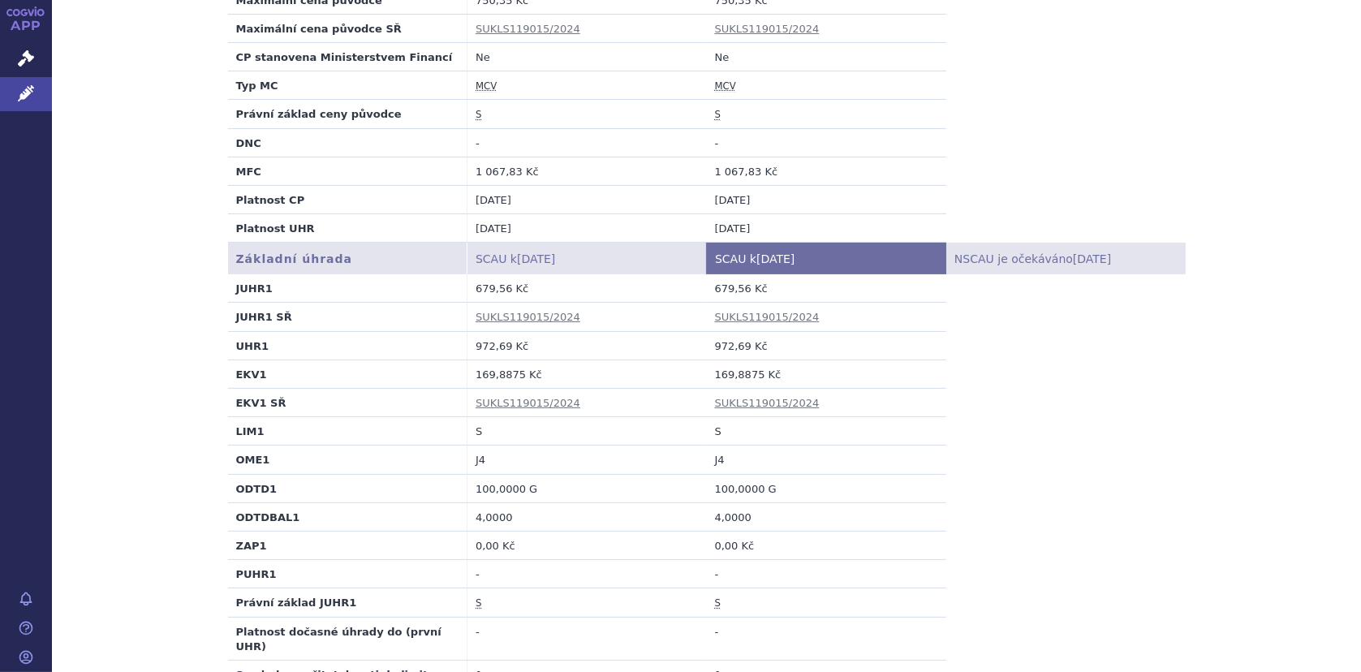
scroll to position [406, 0]
drag, startPoint x: 708, startPoint y: 289, endPoint x: 738, endPoint y: 288, distance: 30.0
click at [738, 288] on td "679,56 Kč" at bounding box center [826, 287] width 239 height 28
copy td "679,56"
drag, startPoint x: 709, startPoint y: 342, endPoint x: 738, endPoint y: 348, distance: 29.0
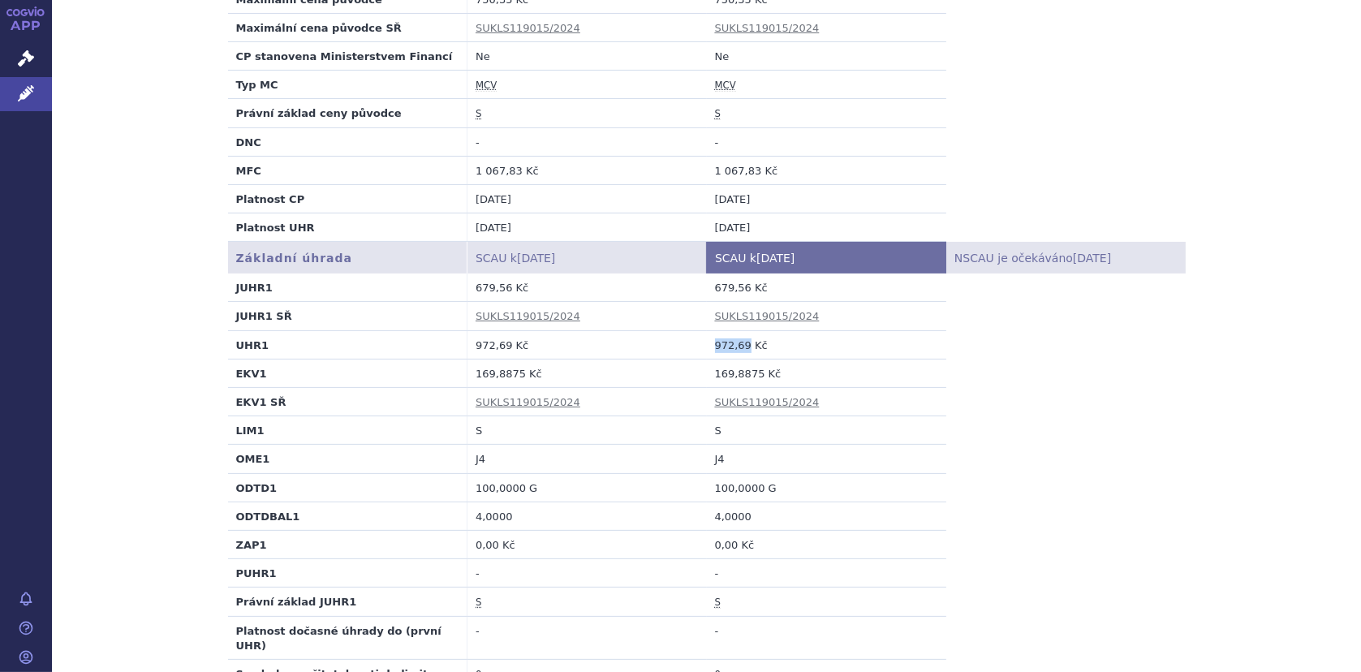
click at [738, 348] on td "972,69 Kč" at bounding box center [826, 344] width 239 height 28
copy td "972,69"
click at [713, 371] on td "169,8875 Kč" at bounding box center [826, 373] width 239 height 28
drag, startPoint x: 708, startPoint y: 374, endPoint x: 749, endPoint y: 374, distance: 40.6
click at [749, 374] on td "169,8875 Kč" at bounding box center [826, 373] width 239 height 28
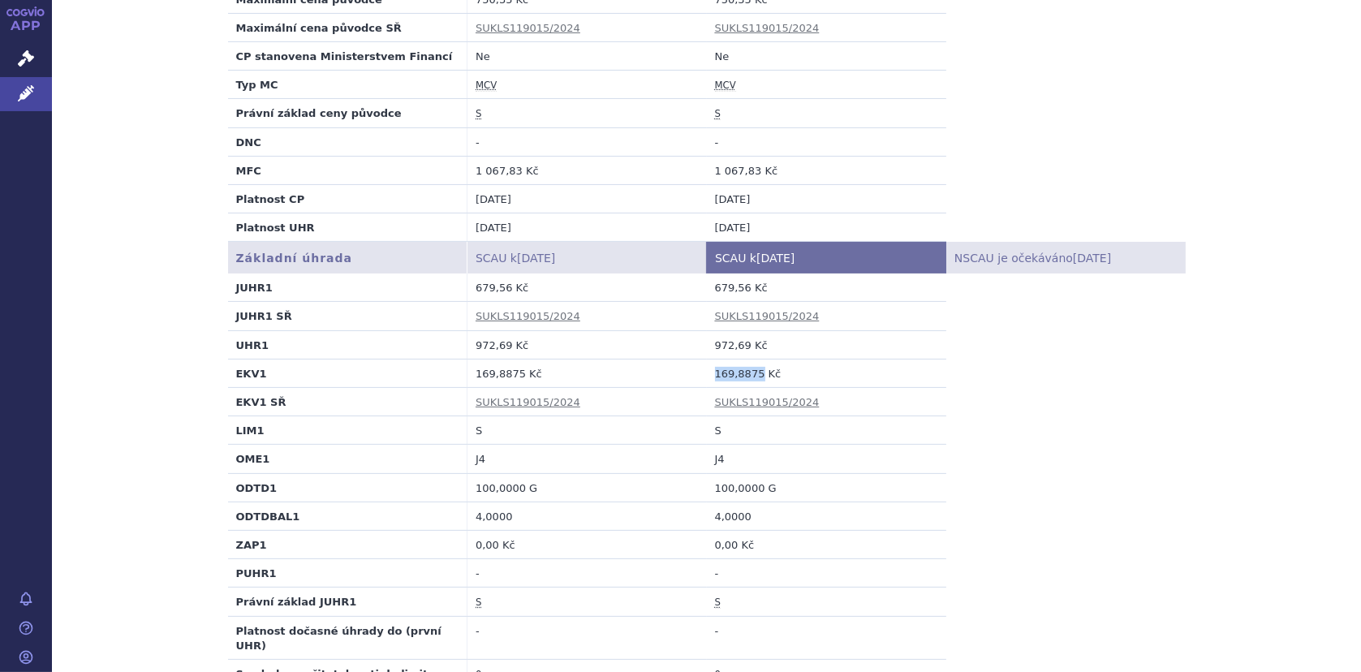
copy td "169,8875"
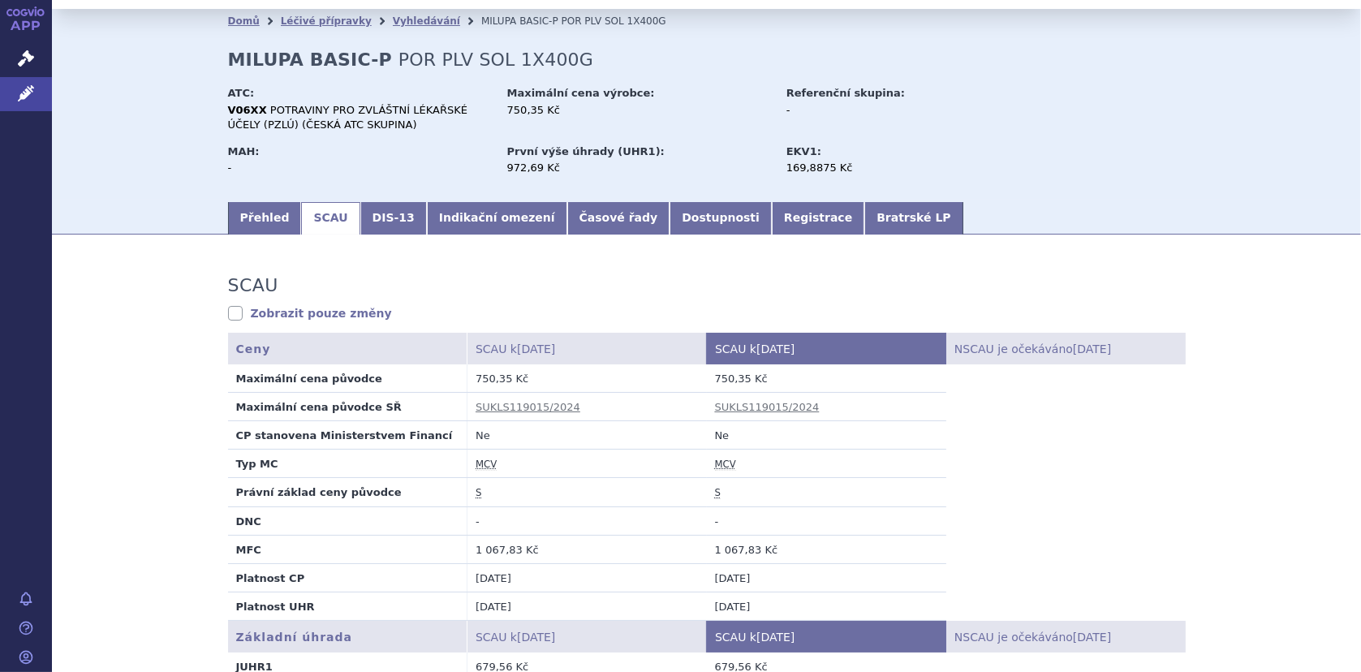
scroll to position [0, 0]
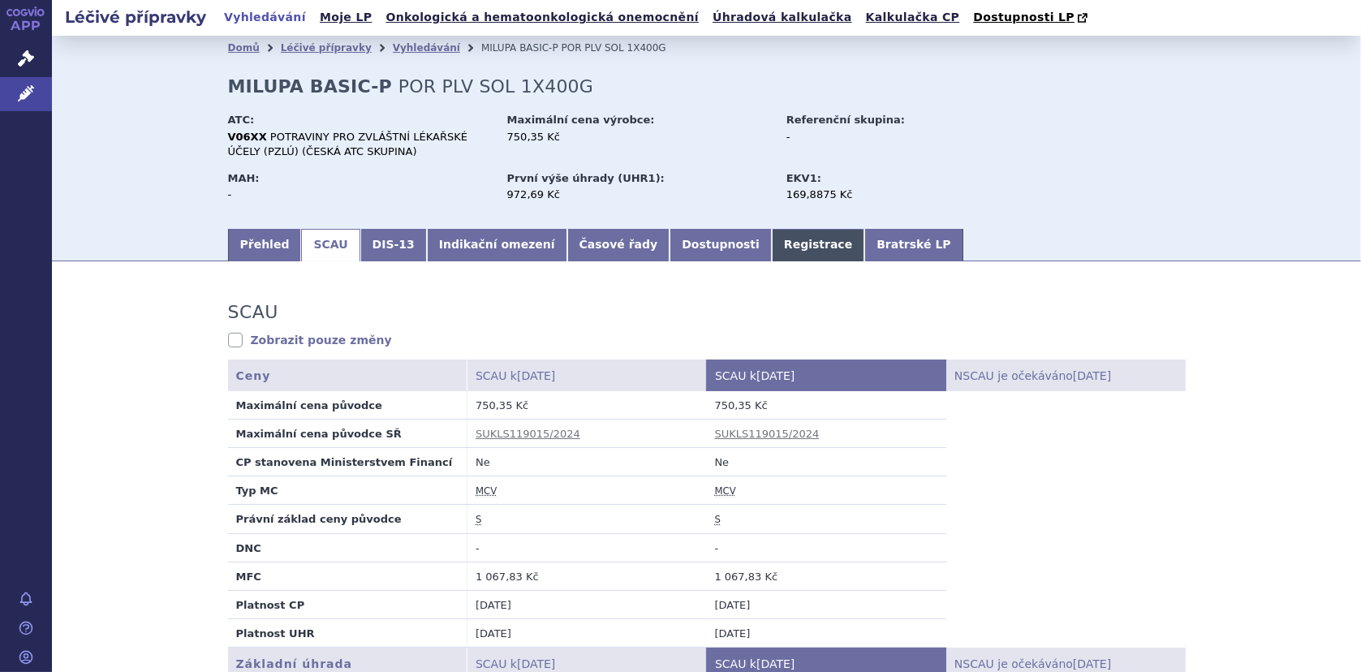
click at [772, 238] on link "Registrace" at bounding box center [818, 245] width 92 height 32
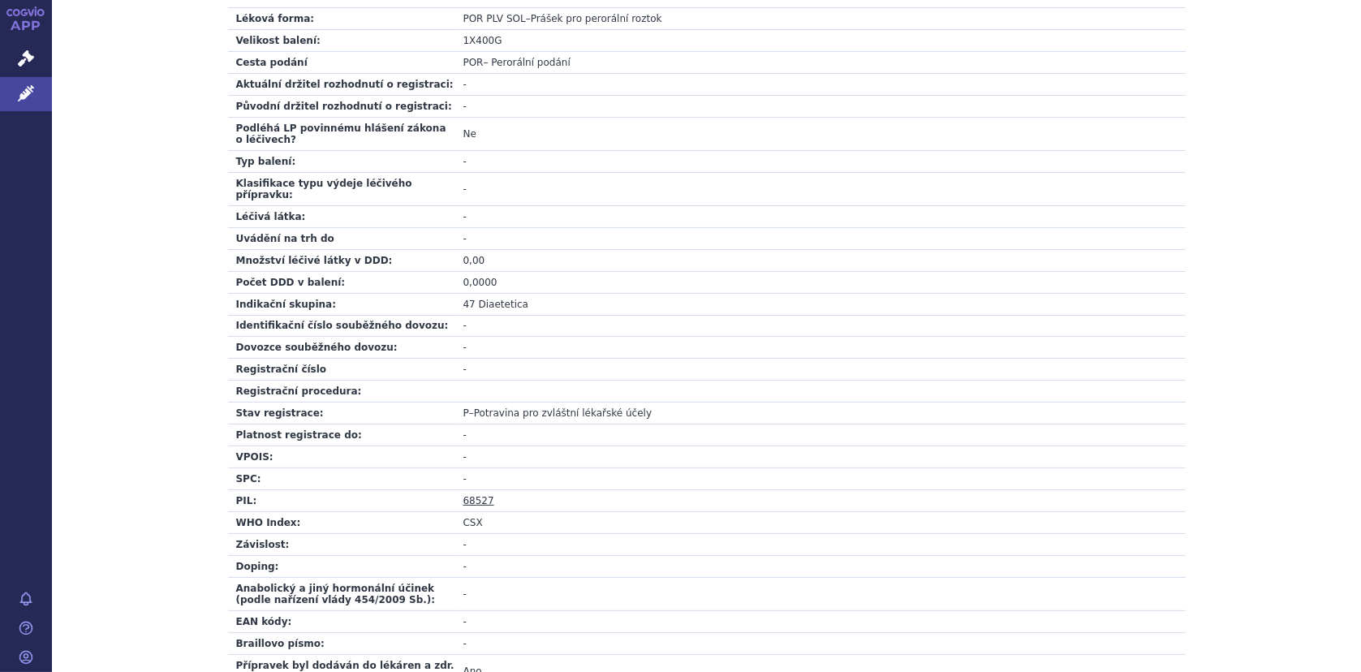
scroll to position [533, 0]
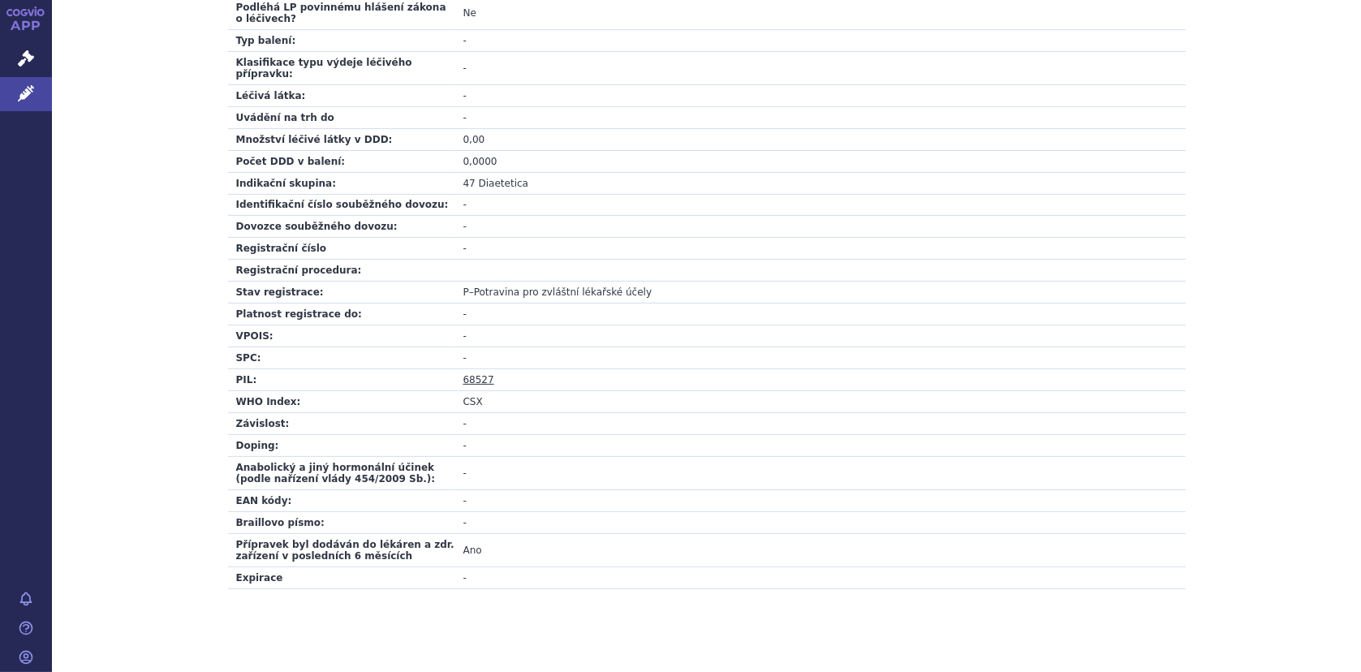
click at [475, 374] on link "68527" at bounding box center [478, 379] width 31 height 11
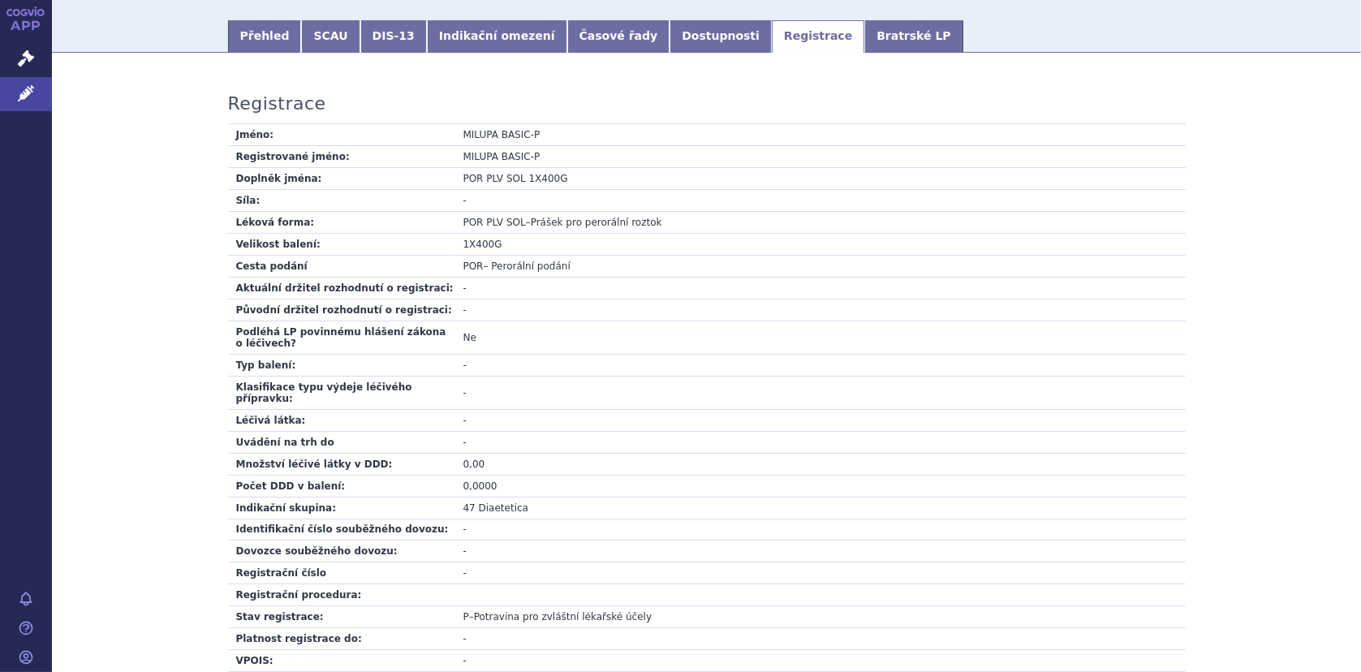
scroll to position [0, 0]
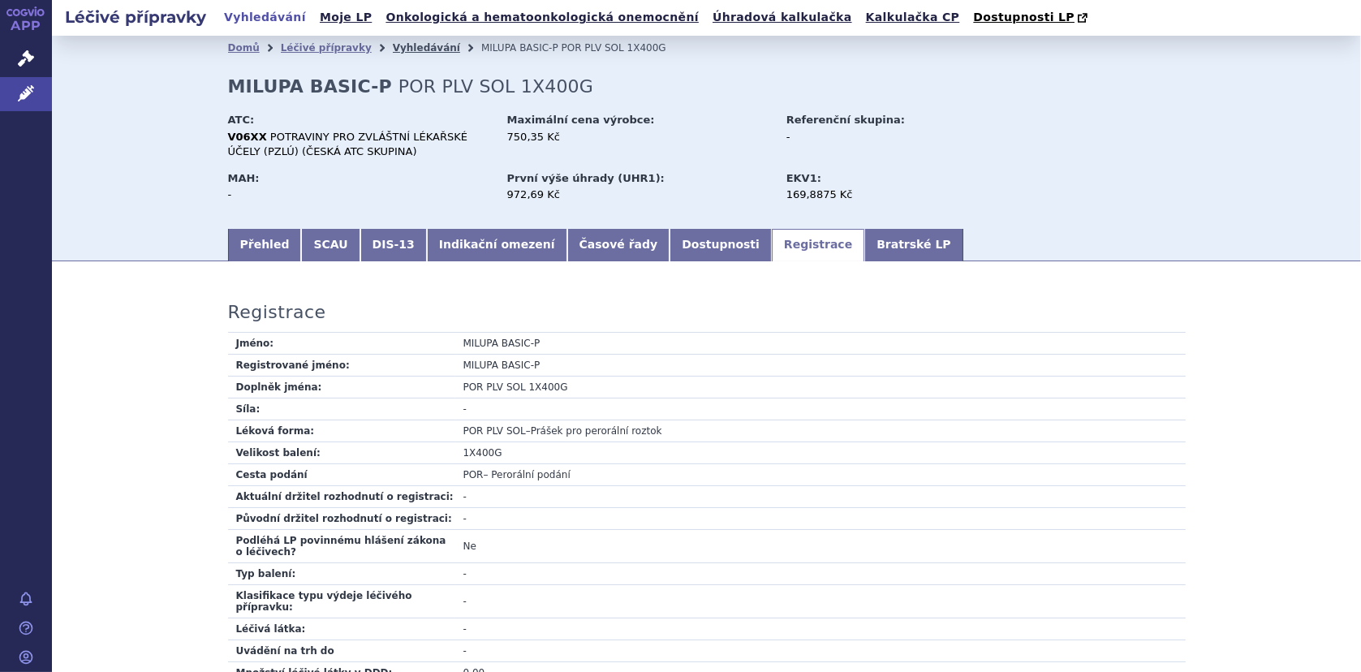
click at [397, 49] on link "Vyhledávání" at bounding box center [426, 47] width 67 height 11
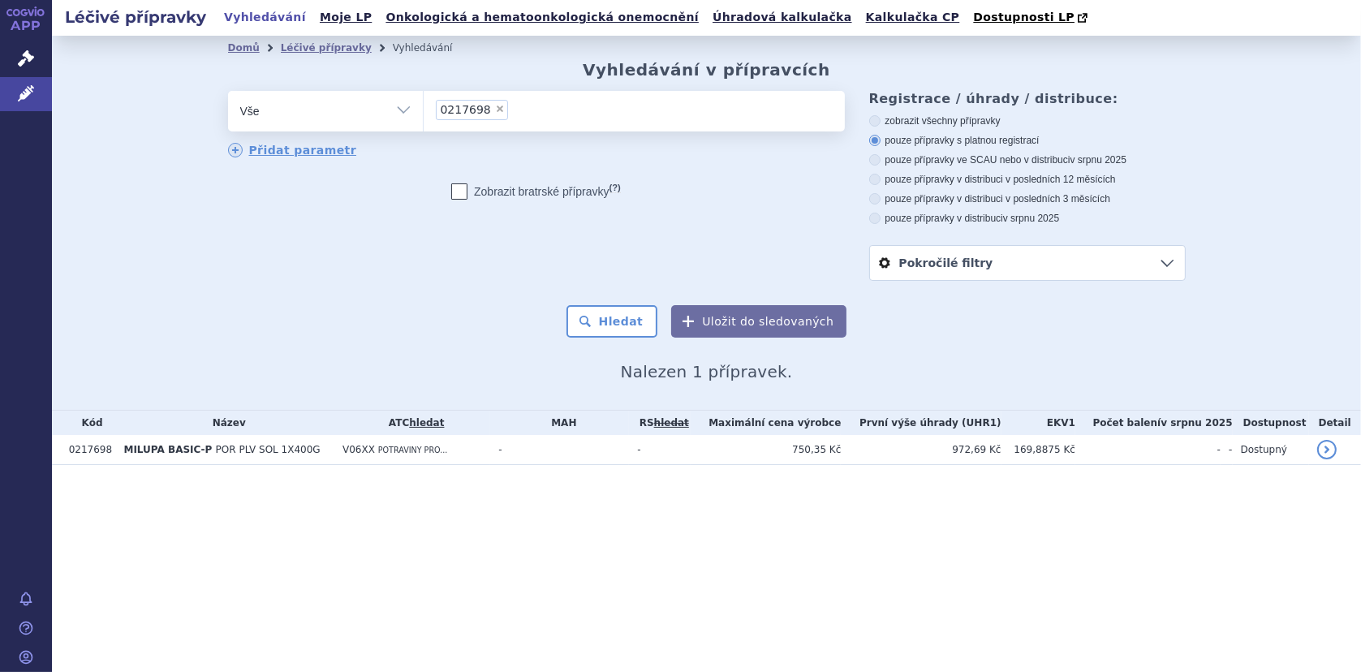
click at [495, 109] on span "×" at bounding box center [500, 109] width 10 height 10
click at [424, 109] on select "0217698" at bounding box center [423, 110] width 1 height 41
select select
type input "0217751"
select select "0217751"
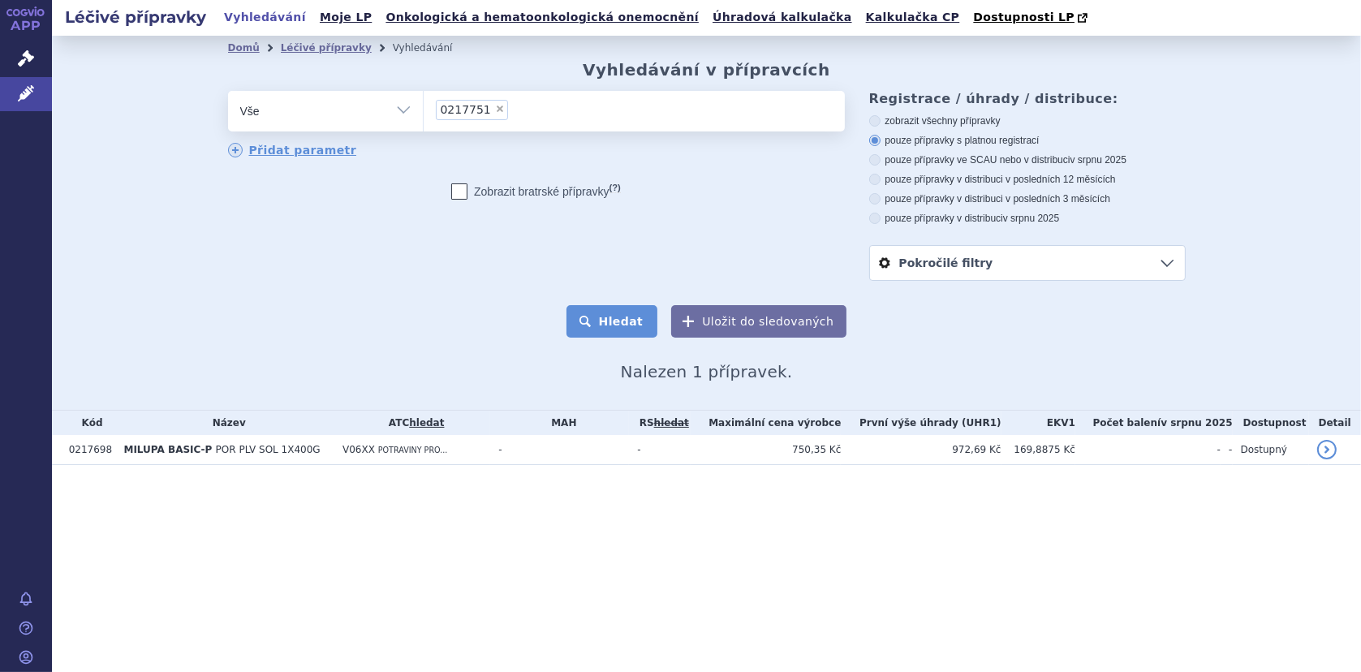
click at [607, 325] on button "Hledat" at bounding box center [612, 321] width 92 height 32
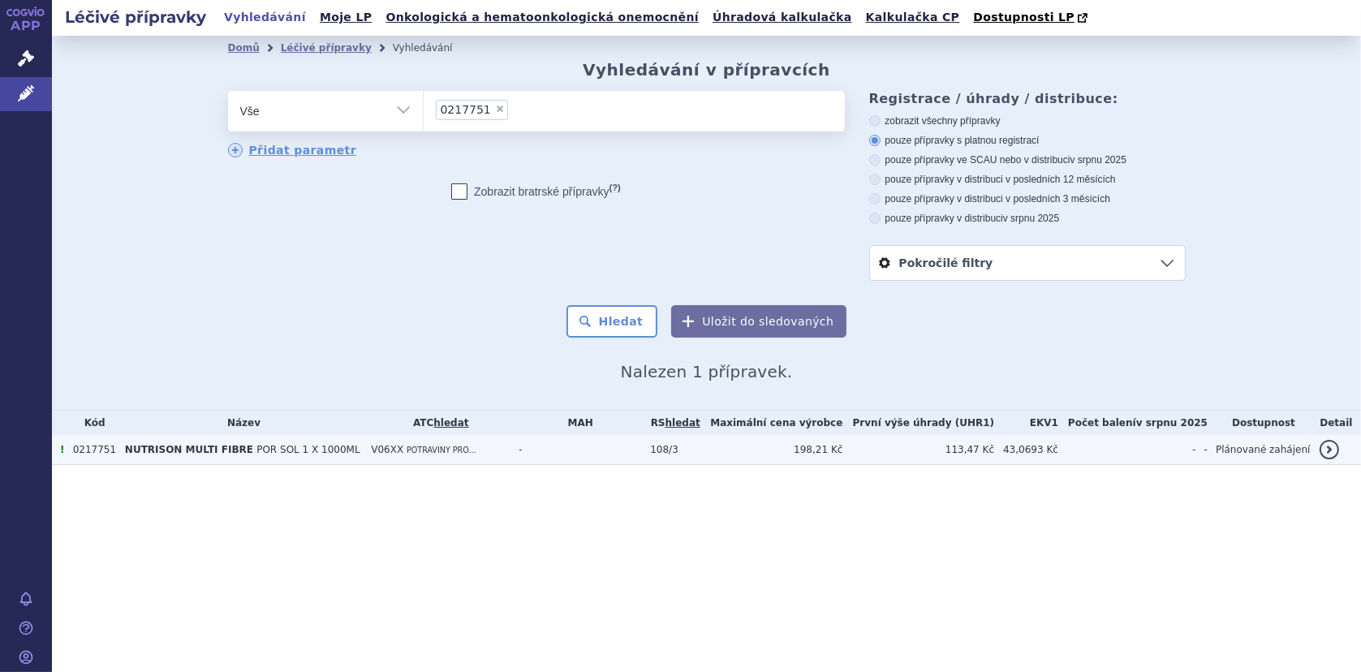
click at [406, 449] on span "POTRAVINY PRO..." at bounding box center [441, 449] width 70 height 9
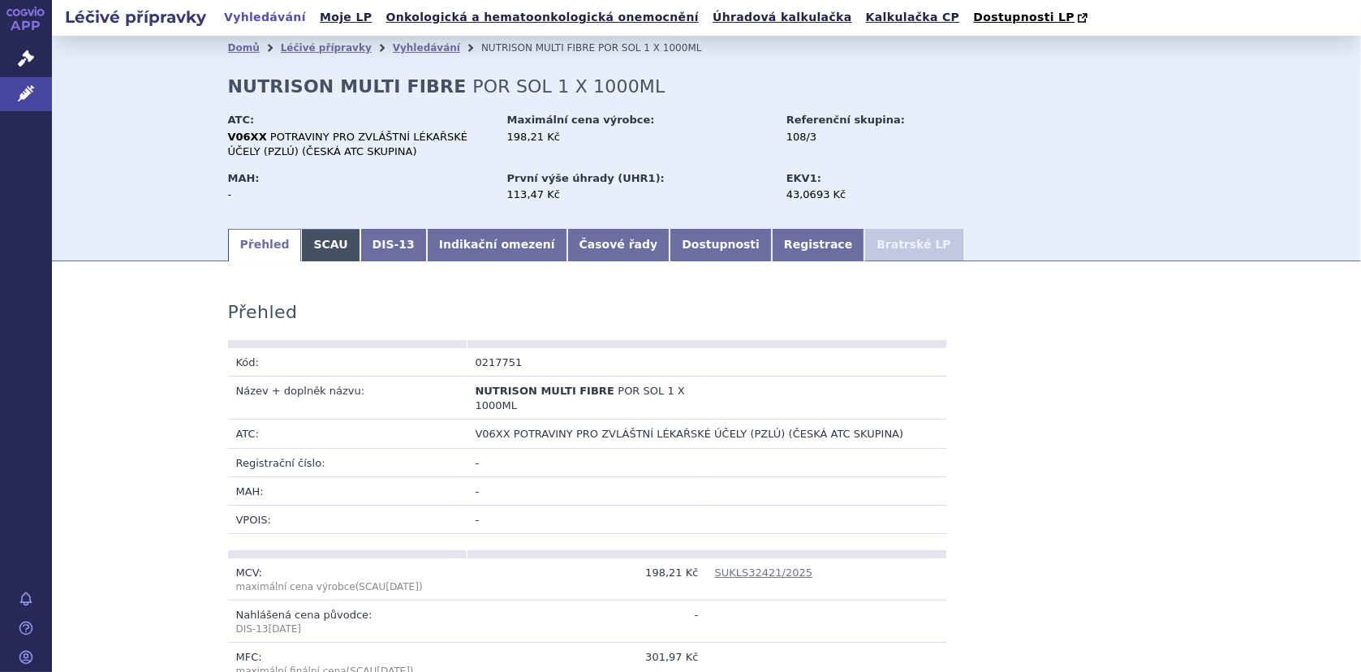
click at [331, 245] on link "SCAU" at bounding box center [330, 245] width 58 height 32
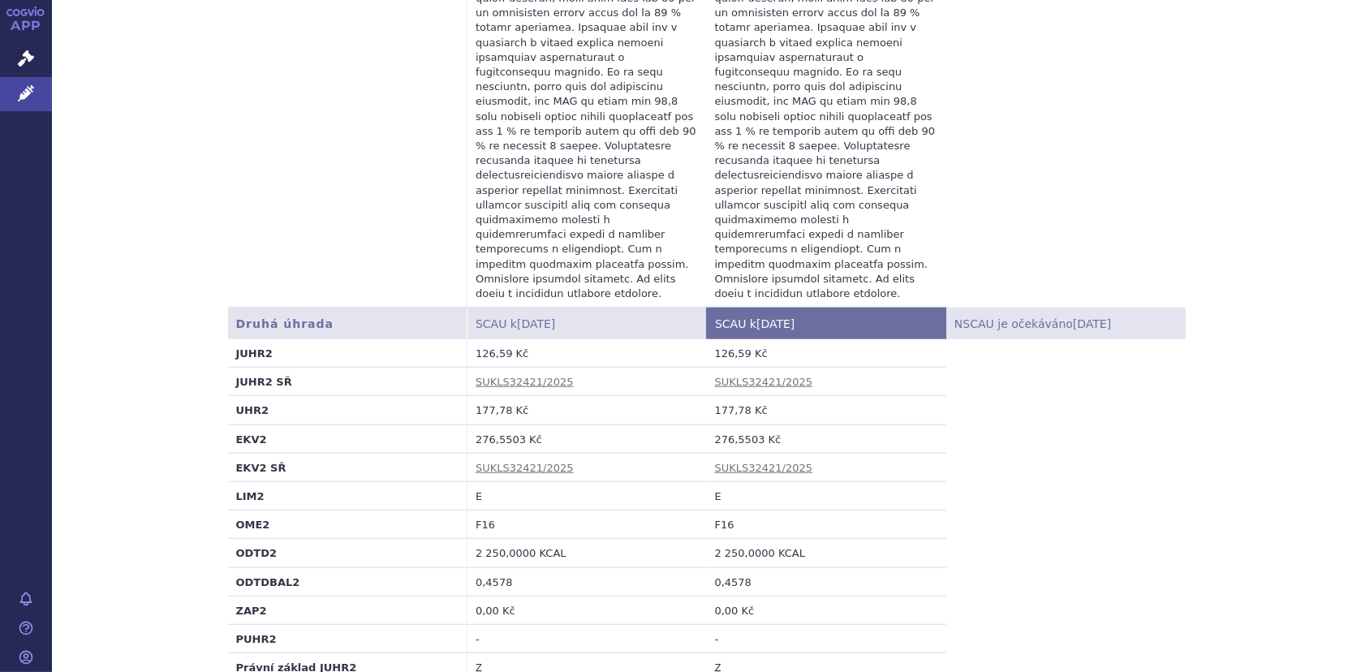
scroll to position [1379, 0]
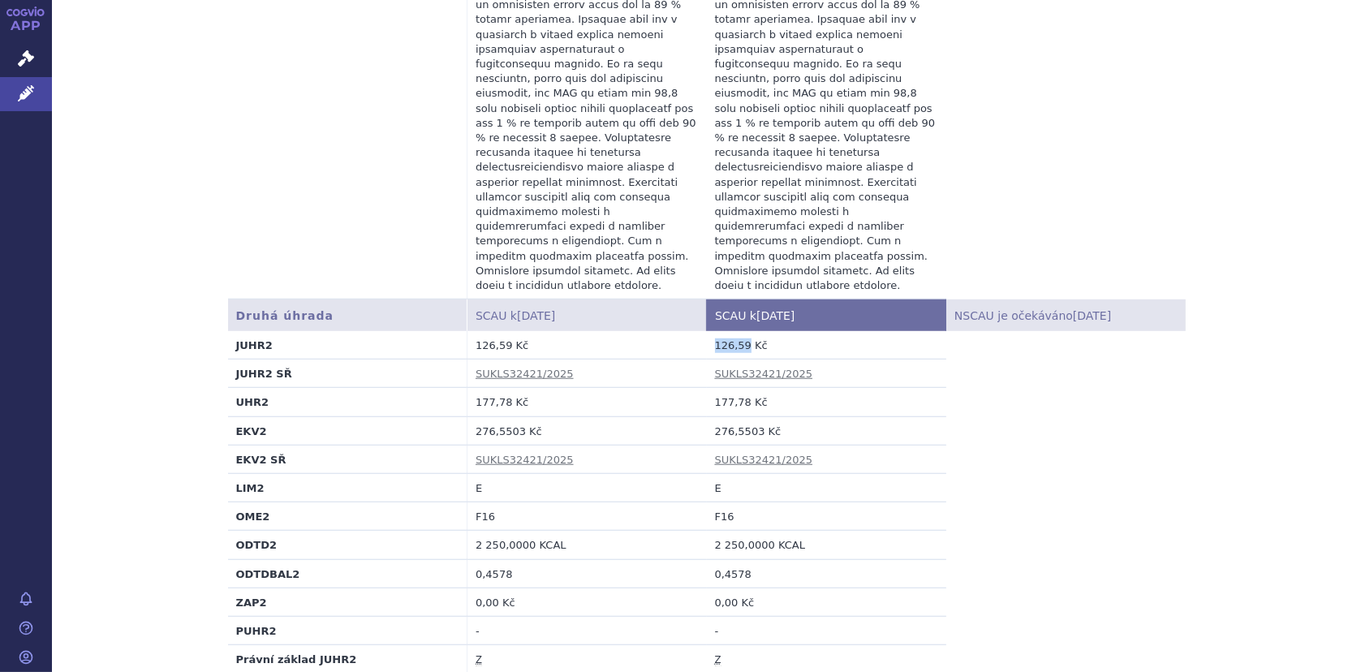
drag, startPoint x: 710, startPoint y: 267, endPoint x: 738, endPoint y: 266, distance: 28.4
click at [738, 331] on td "126,59 Kč" at bounding box center [826, 345] width 239 height 28
copy td "126,59"
drag, startPoint x: 711, startPoint y: 496, endPoint x: 736, endPoint y: 496, distance: 25.2
click at [736, 559] on td "0,4578" at bounding box center [826, 573] width 239 height 28
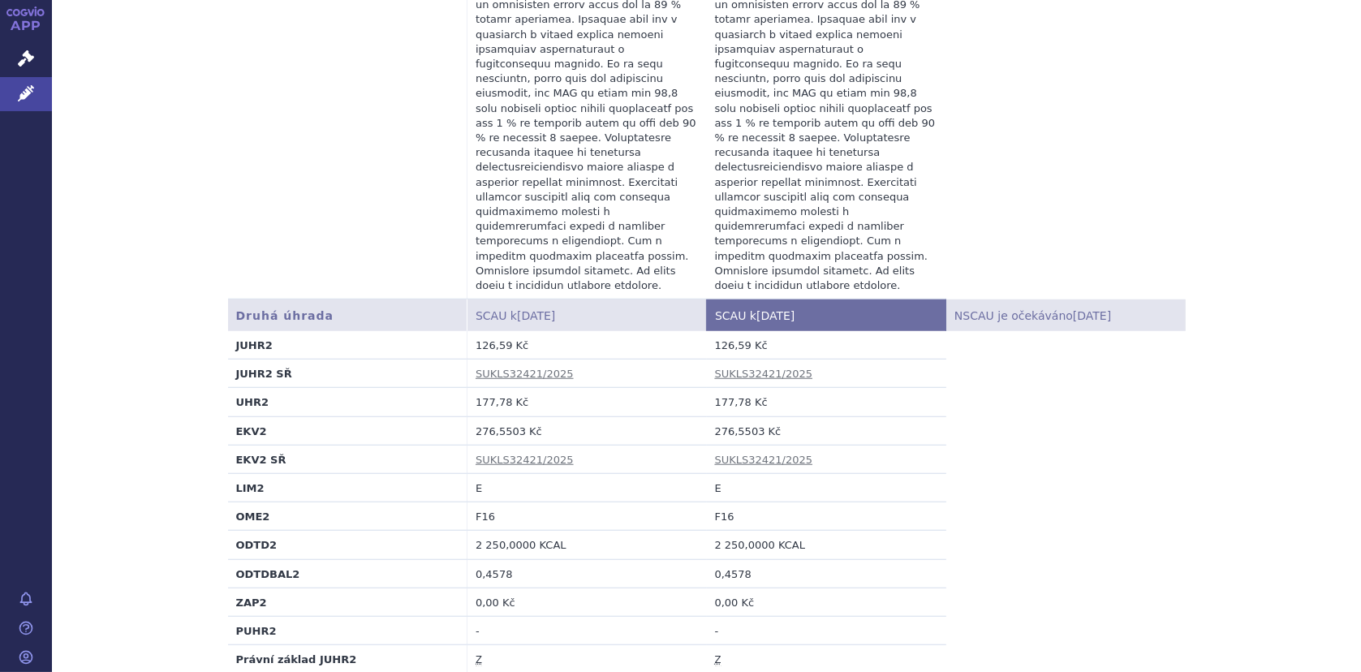
drag, startPoint x: 711, startPoint y: 494, endPoint x: 755, endPoint y: 492, distance: 44.7
click at [755, 559] on td "0,4578" at bounding box center [826, 573] width 239 height 28
drag, startPoint x: 709, startPoint y: 499, endPoint x: 772, endPoint y: 493, distance: 63.5
click at [772, 559] on td "0,4578" at bounding box center [826, 573] width 239 height 28
drag, startPoint x: 709, startPoint y: 351, endPoint x: 750, endPoint y: 354, distance: 40.6
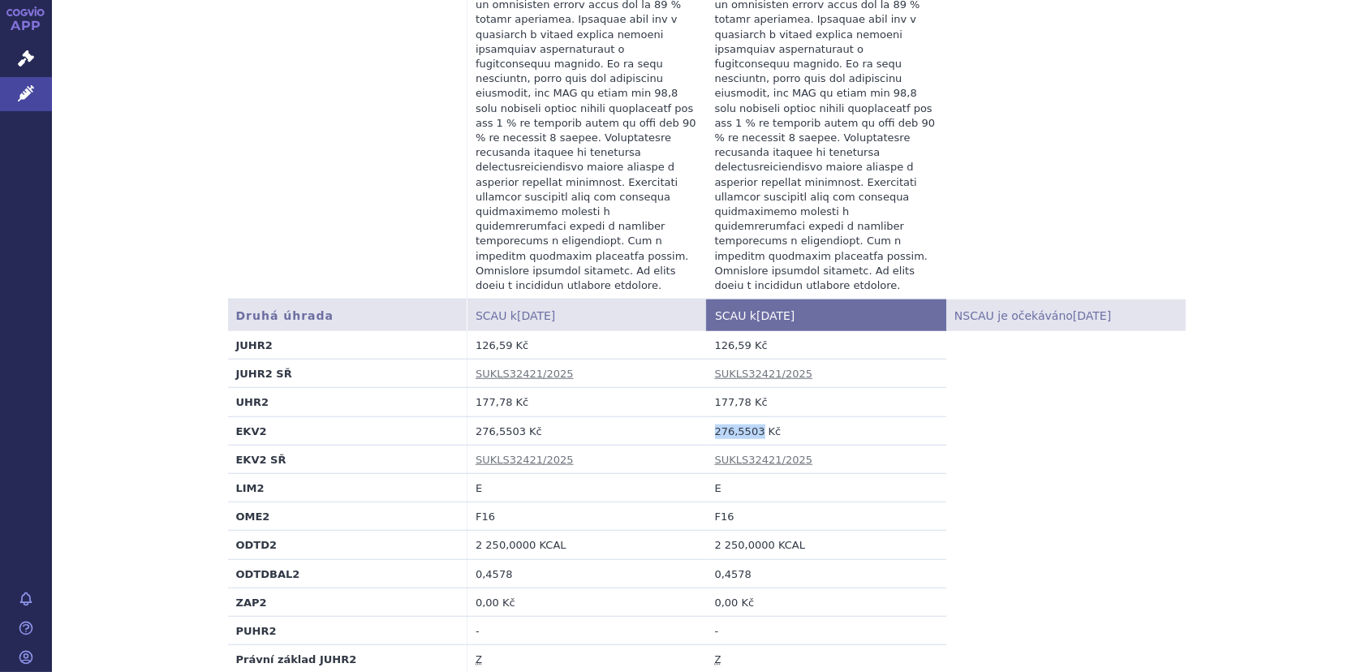
click at [750, 416] on td "276,5503 Kč" at bounding box center [826, 430] width 239 height 28
copy td "276,5503"
drag, startPoint x: 708, startPoint y: 329, endPoint x: 738, endPoint y: 328, distance: 30.0
click at [738, 388] on td "177,78 Kč" at bounding box center [826, 402] width 239 height 28
copy td "177,78"
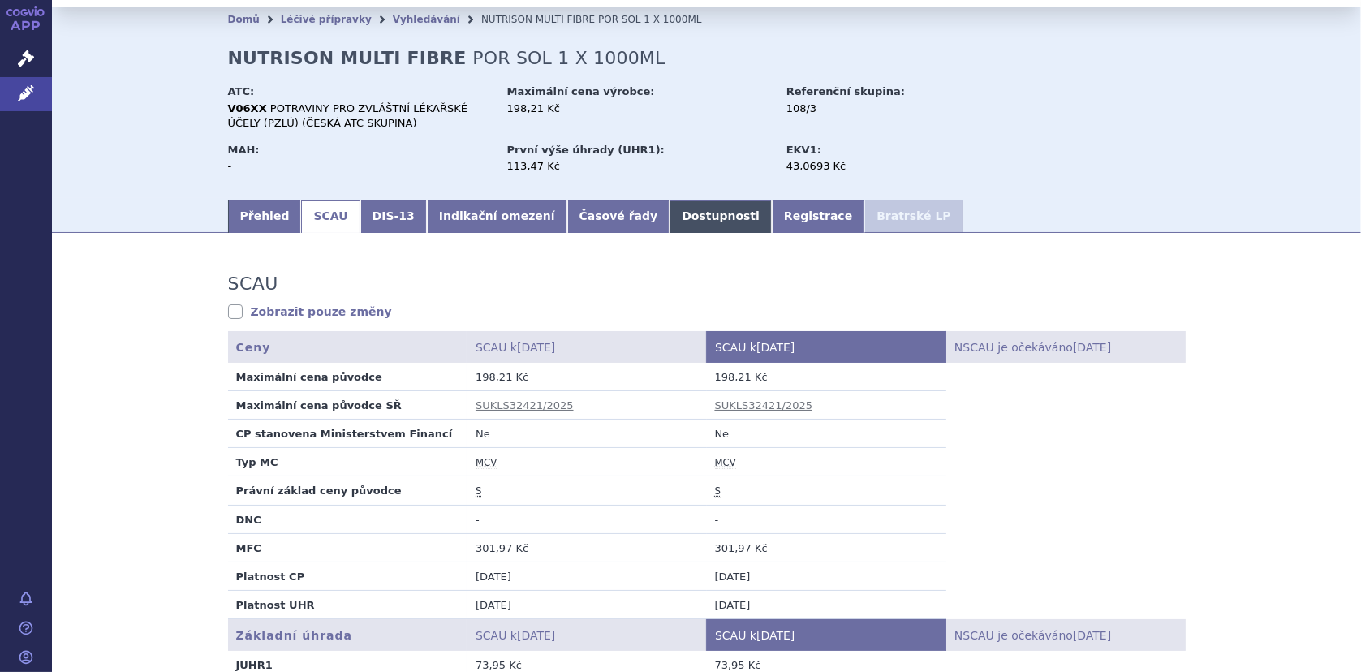
scroll to position [0, 0]
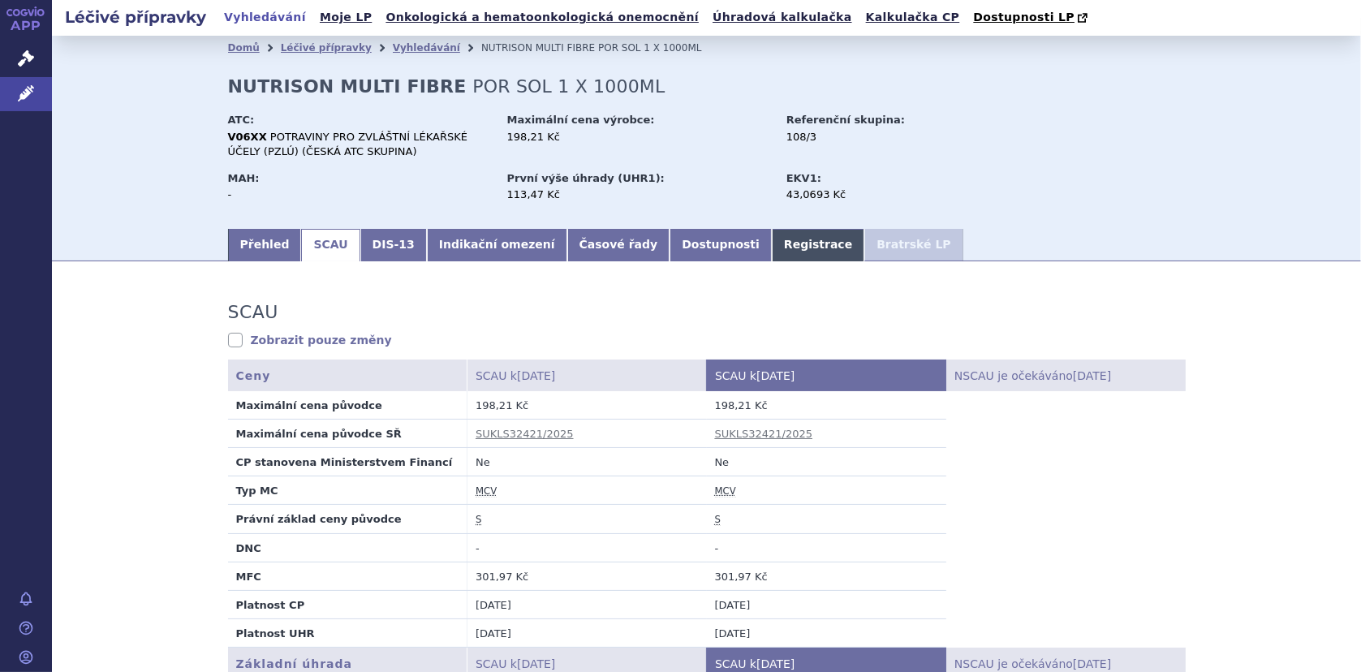
click at [772, 239] on link "Registrace" at bounding box center [818, 245] width 92 height 32
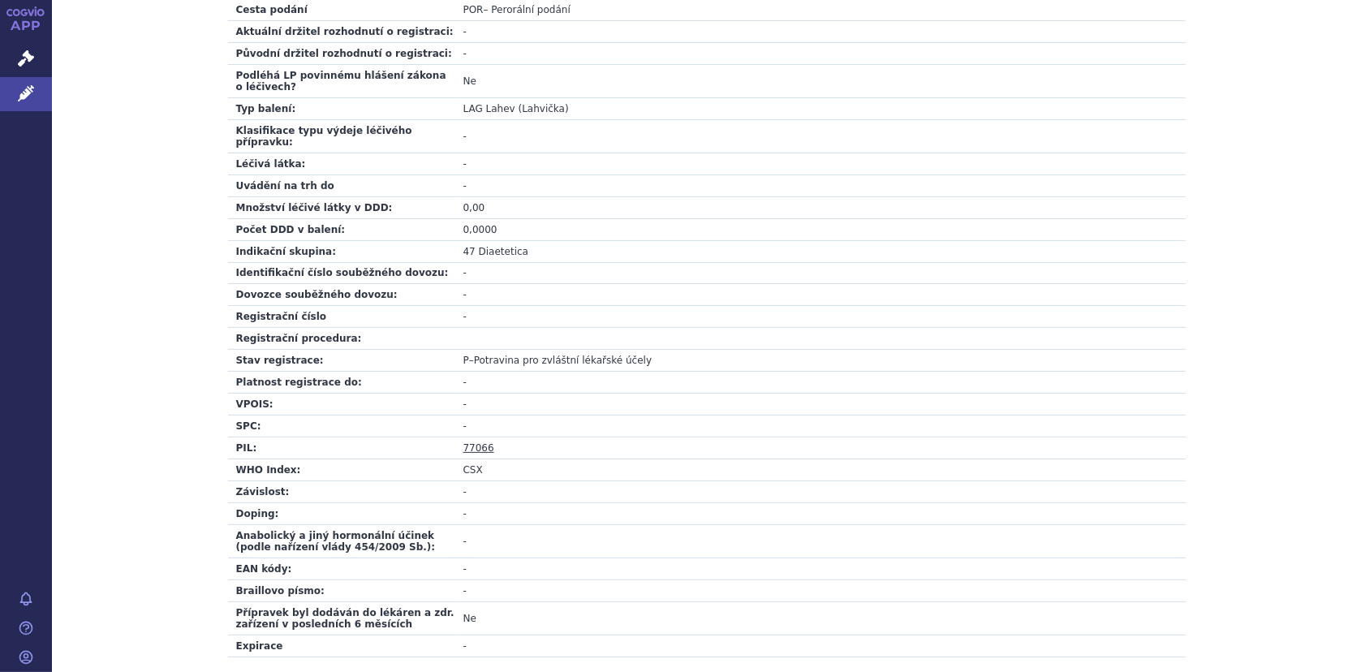
scroll to position [487, 0]
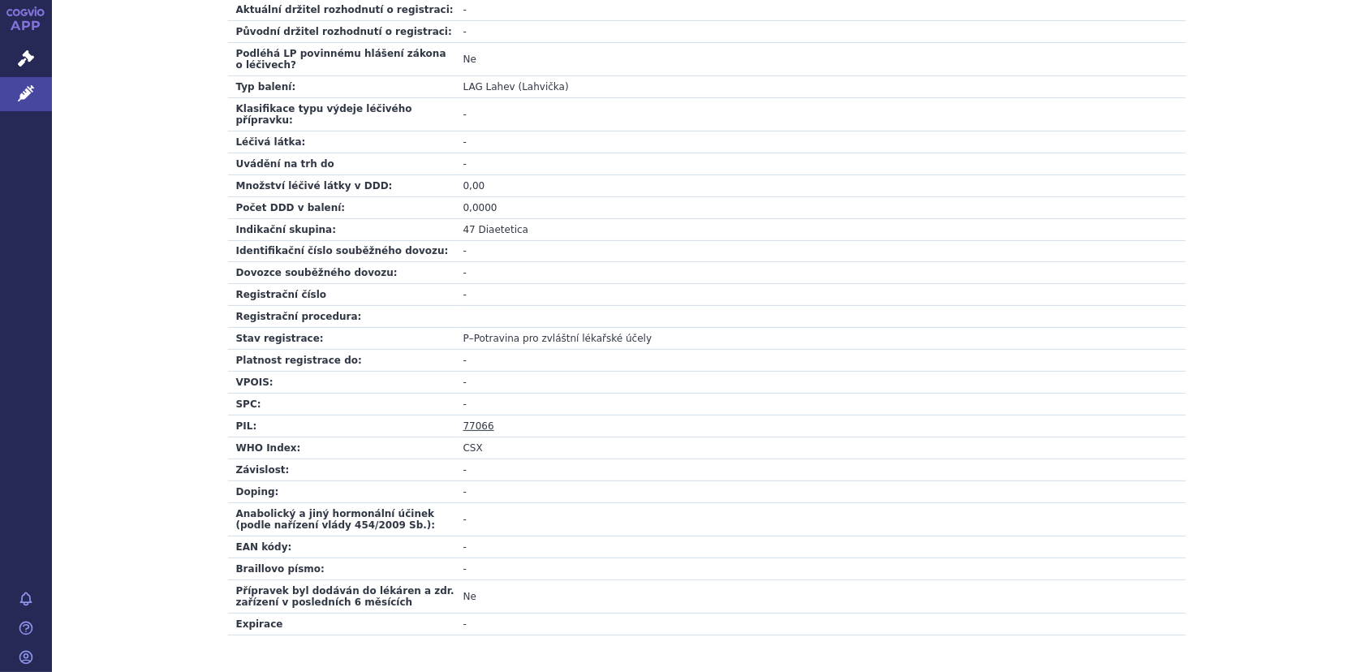
click at [471, 420] on link "77066" at bounding box center [478, 425] width 31 height 11
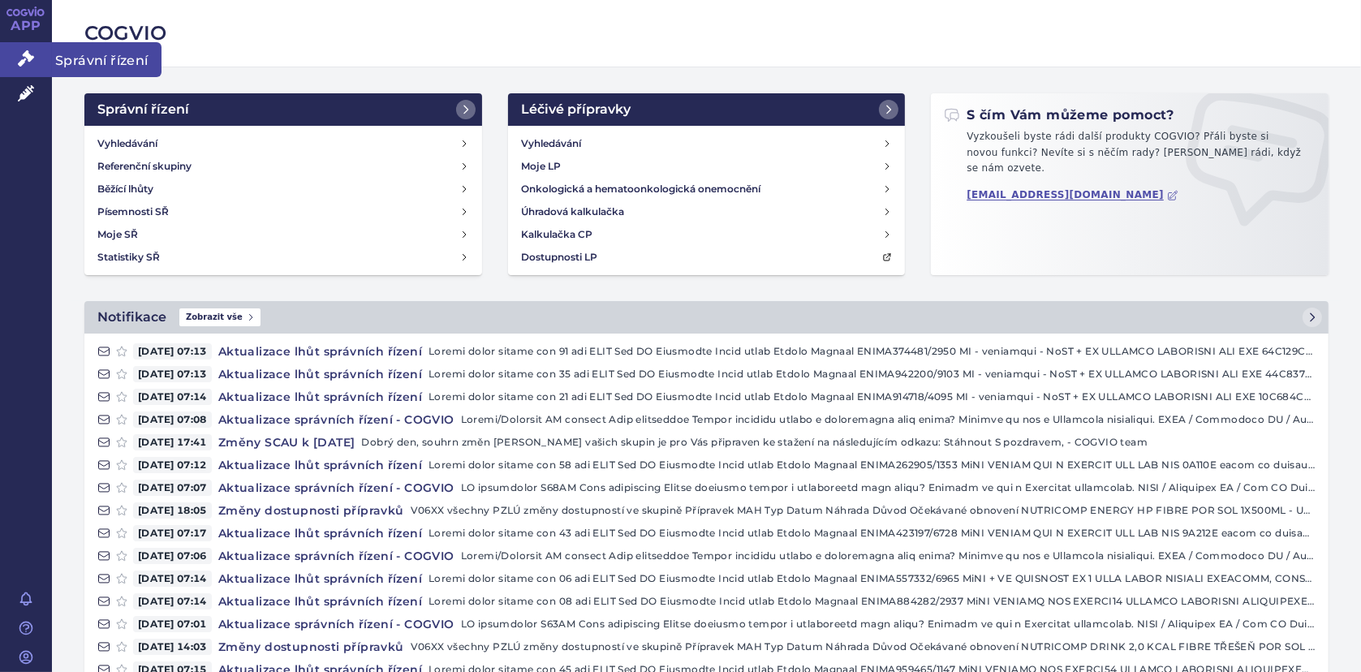
click at [22, 58] on icon at bounding box center [26, 58] width 16 height 16
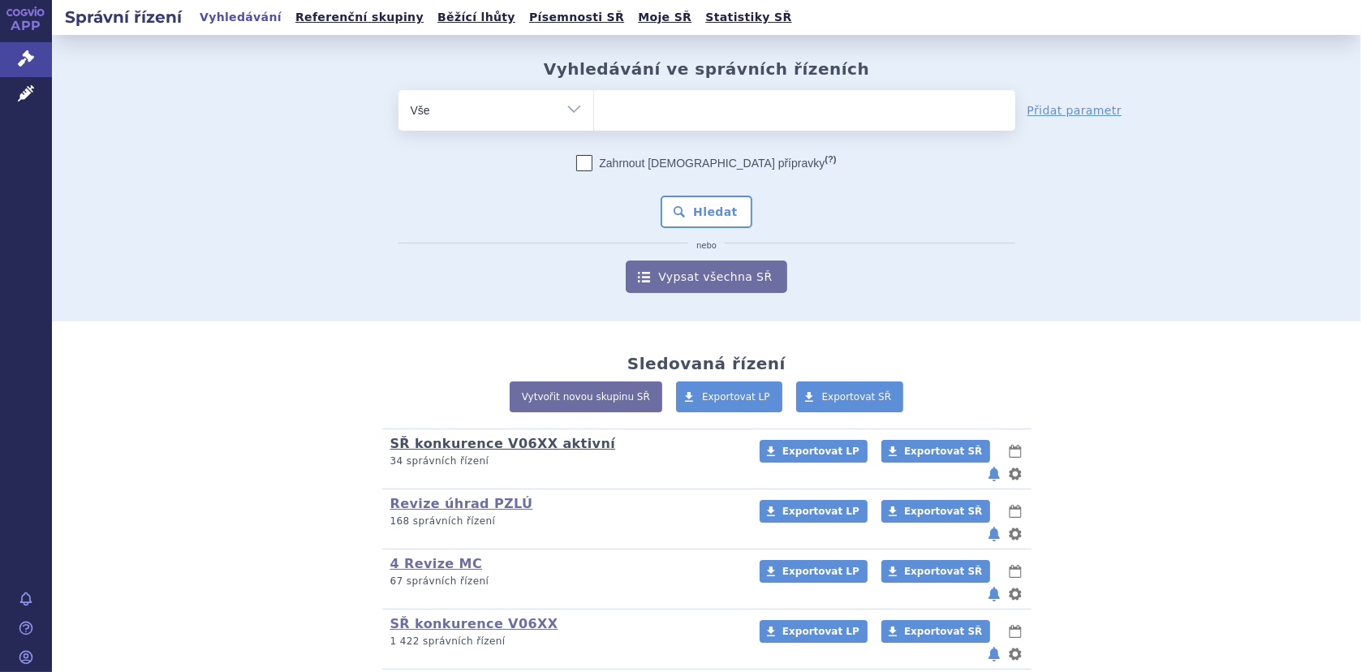
click at [461, 441] on link "SŘ konkurence V06XX aktivní" at bounding box center [503, 443] width 226 height 15
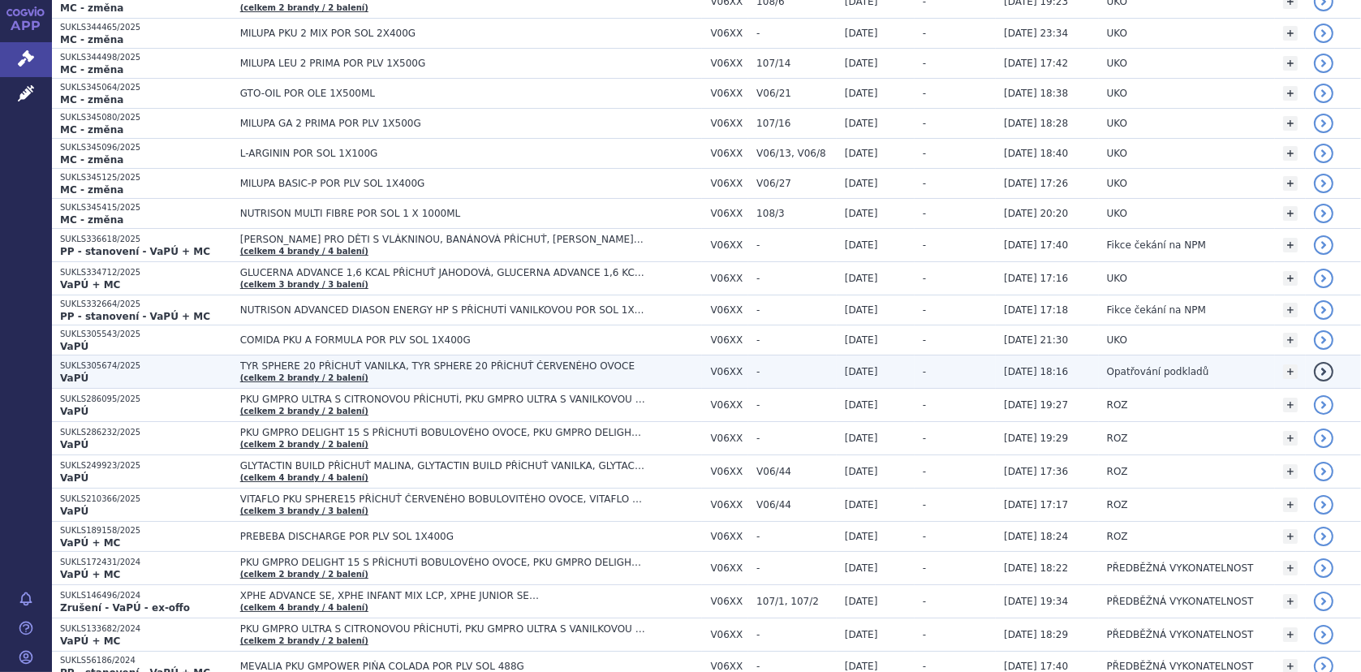
scroll to position [649, 0]
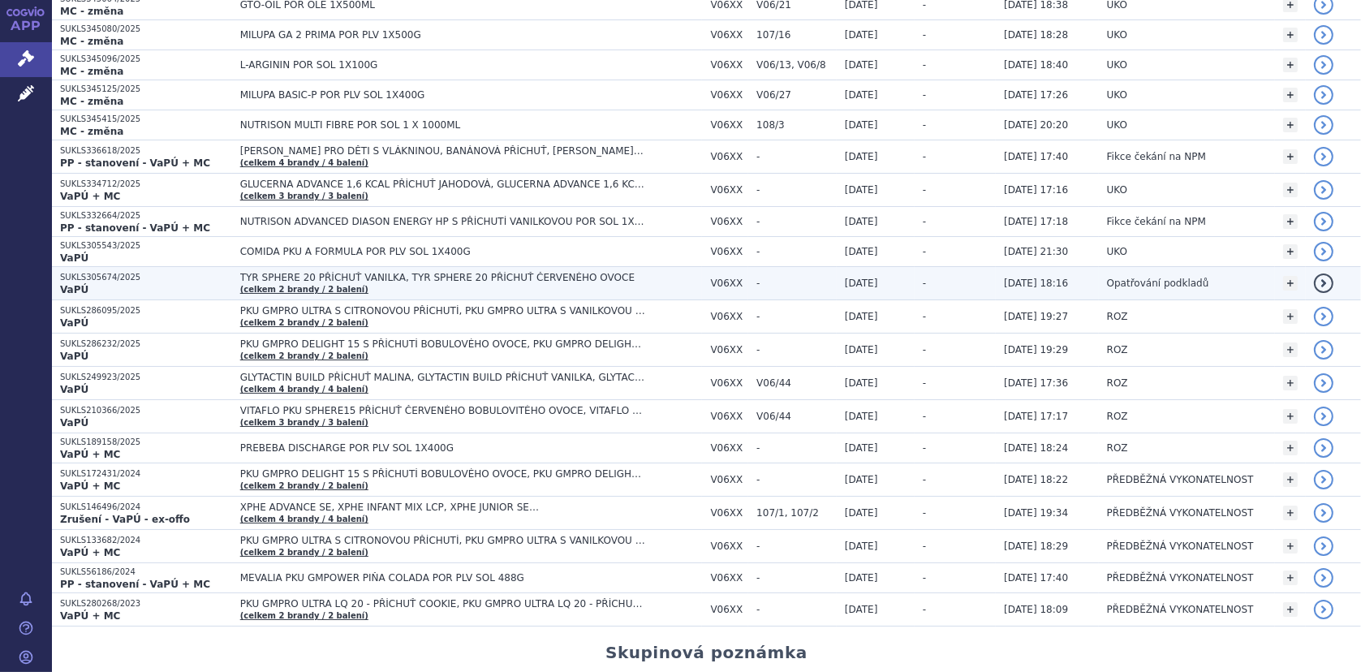
click at [278, 267] on td "TYR SPHERE 20 PŘÍCHUŤ VANILKA, TYR SPHERE 20 PŘÍCHUŤ ČERVENÉHO OVOCE (celkem 2 …" at bounding box center [467, 283] width 471 height 33
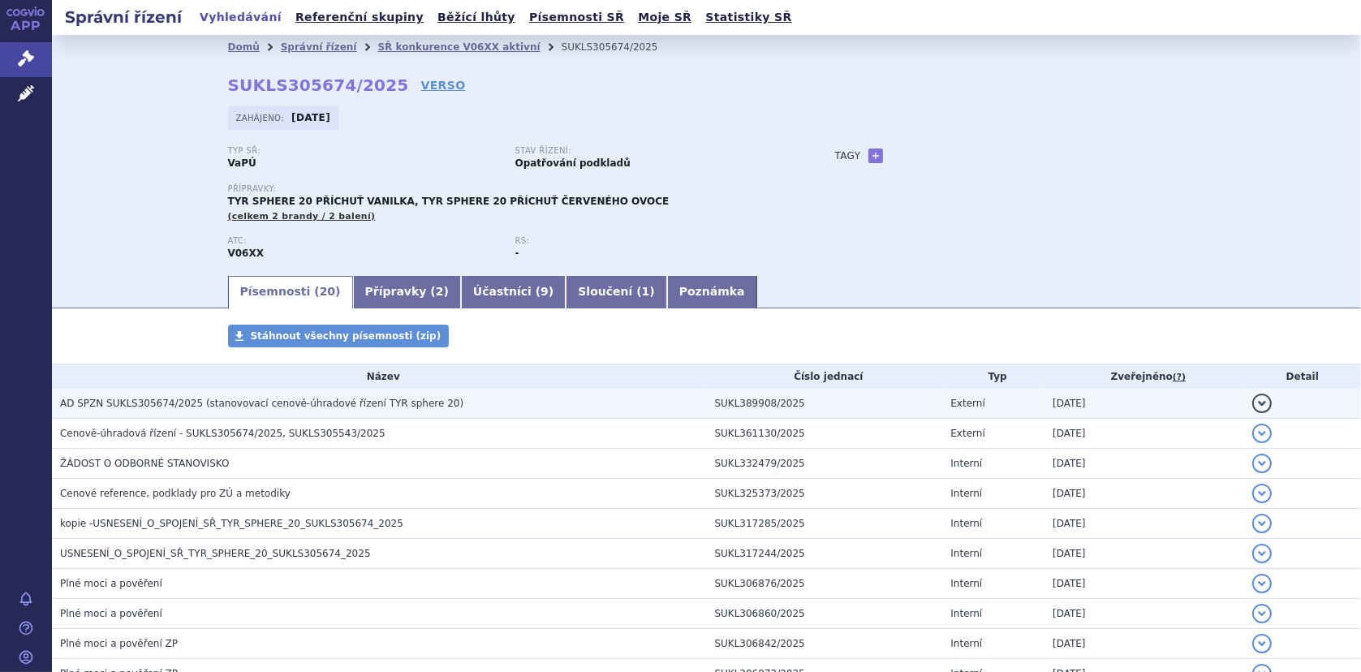
click at [206, 398] on span "AD SPZN SUKLS305674/2025 (stanovovací cenově-úhradové řízení TYR sphere 20)" at bounding box center [261, 403] width 403 height 11
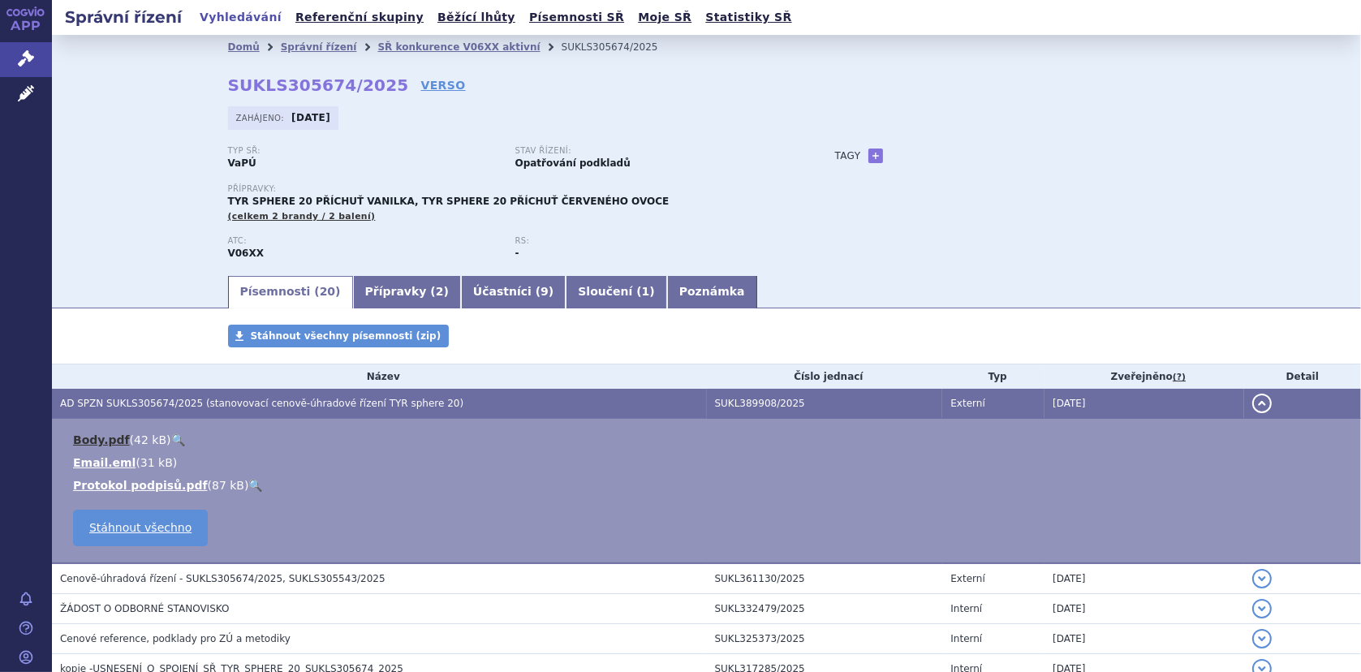
click at [96, 433] on link "Body.pdf" at bounding box center [101, 439] width 57 height 13
